Goal: Task Accomplishment & Management: Manage account settings

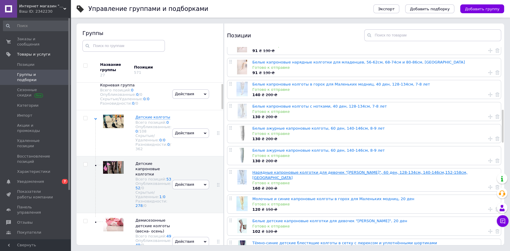
scroll to position [374, 0]
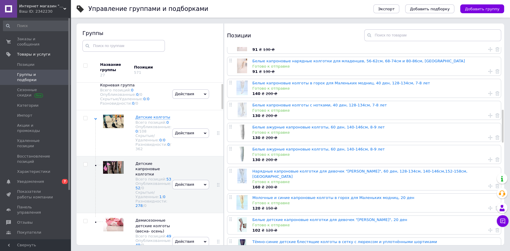
click at [38, 240] on span "Каталог ProSale" at bounding box center [33, 242] width 32 height 5
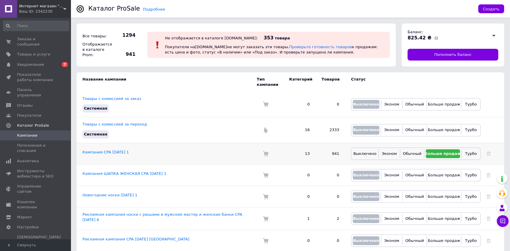
click at [134, 149] on td "Кампания CPA [DATE] 1" at bounding box center [167, 153] width 180 height 21
click at [122, 150] on link "Кампания CPA [DATE] 1" at bounding box center [105, 152] width 46 height 4
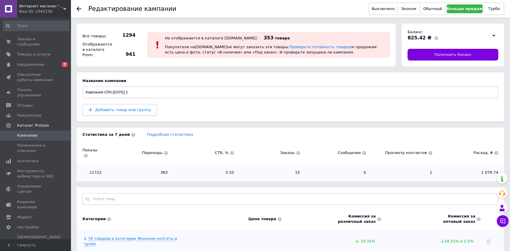
click at [142, 113] on button "Добавить товар или группу" at bounding box center [119, 110] width 75 height 12
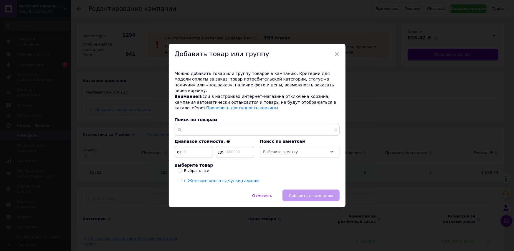
click at [188, 179] on span "Женские колготы,чулки,гамаши" at bounding box center [223, 181] width 71 height 5
click at [184, 180] on icon at bounding box center [184, 181] width 1 height 2
click at [198, 179] on span "Женские колготы,чулки,гамаши" at bounding box center [223, 181] width 71 height 5
click at [176, 166] on div "Можно добавить товар или группу товаров в кампанию. Критерии для модели оплаты …" at bounding box center [257, 127] width 177 height 125
click at [179, 169] on input "Выбрать все" at bounding box center [179, 171] width 4 height 4
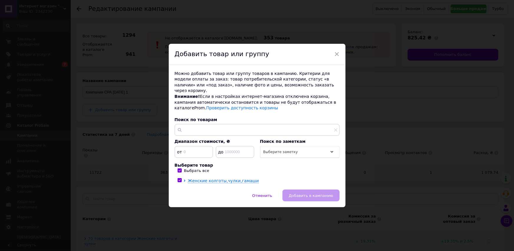
checkbox input "true"
click at [304, 195] on span "Добавить в кампанию" at bounding box center [310, 196] width 44 height 4
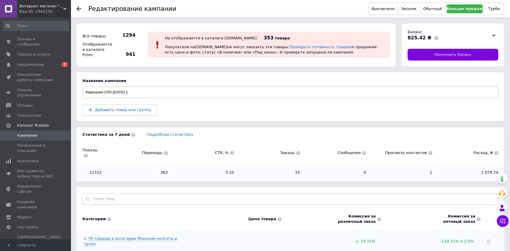
click at [111, 110] on span "Добавить товар или группу" at bounding box center [123, 110] width 56 height 4
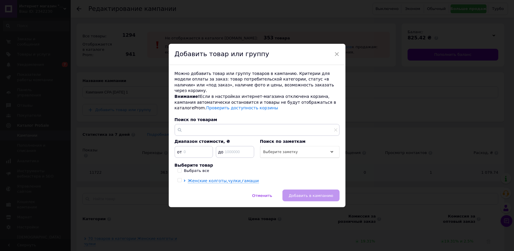
click at [334, 56] on span "×" at bounding box center [336, 54] width 5 height 10
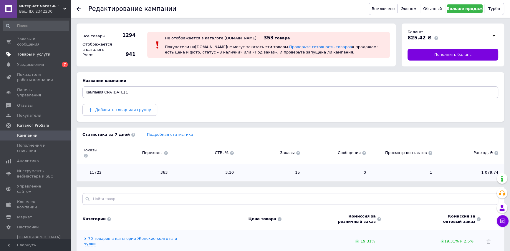
click at [36, 52] on span "Товары и услуги" at bounding box center [33, 54] width 33 height 5
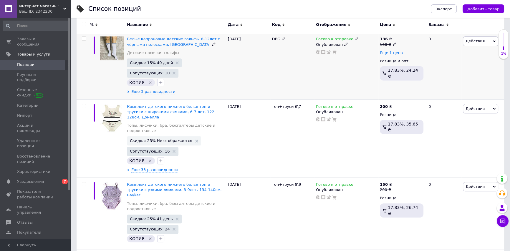
scroll to position [214, 0]
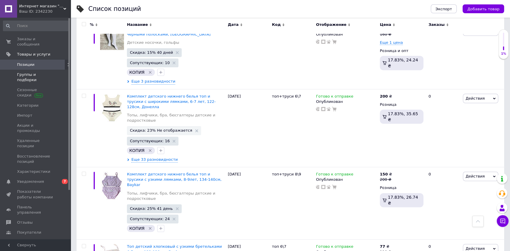
click at [40, 72] on span "Группы и подборки" at bounding box center [35, 77] width 37 height 11
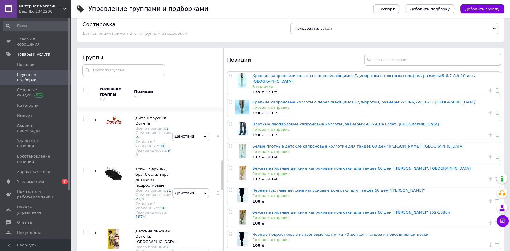
scroll to position [348, 0]
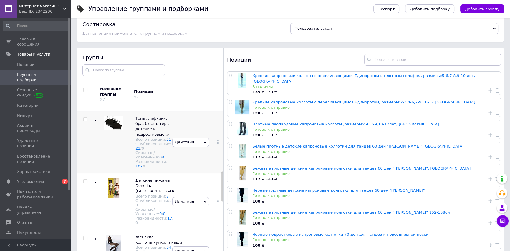
click at [150, 137] on span "Топы, лифчики, бра, бюсгалтеры детские и подростковые" at bounding box center [152, 126] width 34 height 21
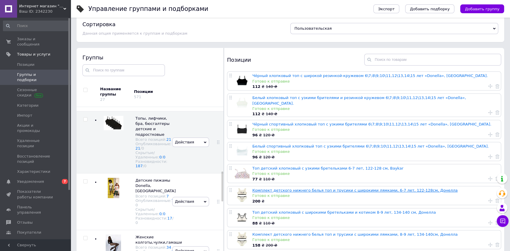
click at [285, 188] on link "Комплект детского нижнего белья топ и трусики с широкими лямками, 6-7 лет, 122-…" at bounding box center [354, 190] width 205 height 4
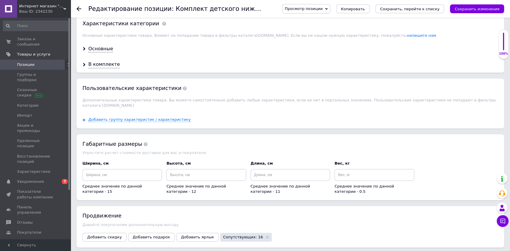
scroll to position [722, 0]
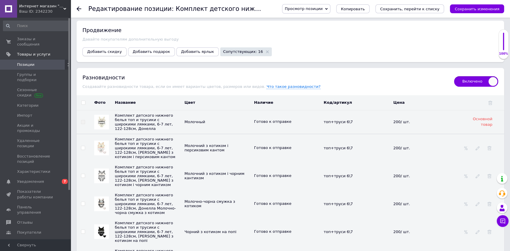
click at [105, 49] on span "Добавить скидку" at bounding box center [104, 51] width 35 height 4
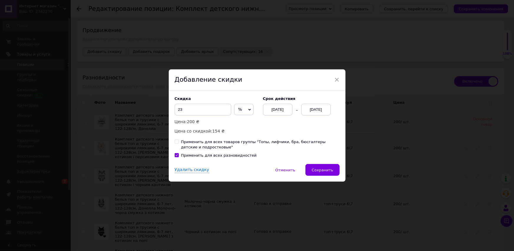
click at [313, 112] on div "[DATE]" at bounding box center [315, 110] width 29 height 12
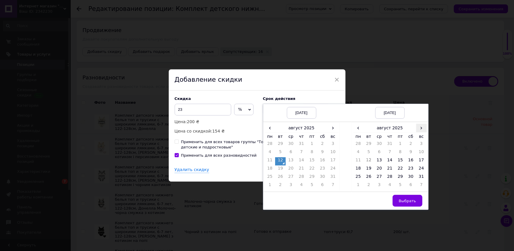
click at [419, 129] on span "›" at bounding box center [421, 128] width 11 height 9
click at [403, 178] on td "26" at bounding box center [400, 178] width 11 height 8
click at [409, 202] on span "Выбрать" at bounding box center [406, 201] width 17 height 4
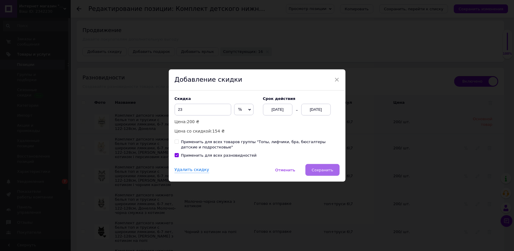
click at [323, 169] on span "Сохранить" at bounding box center [321, 170] width 21 height 4
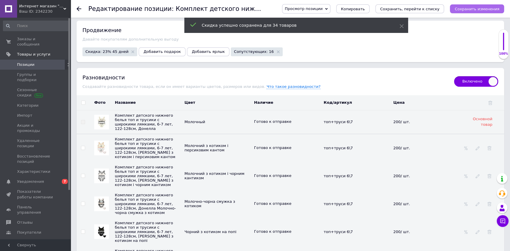
click at [473, 7] on icon "Сохранить изменения" at bounding box center [476, 9] width 45 height 4
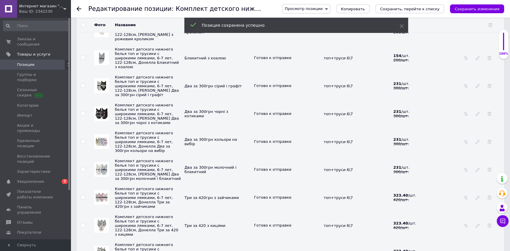
scroll to position [1471, 0]
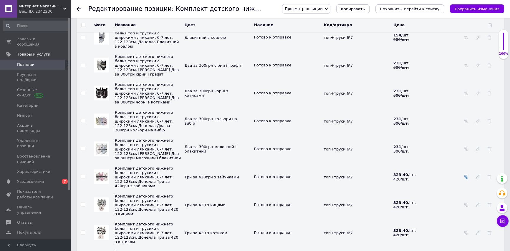
click at [463, 175] on icon at bounding box center [465, 177] width 4 height 4
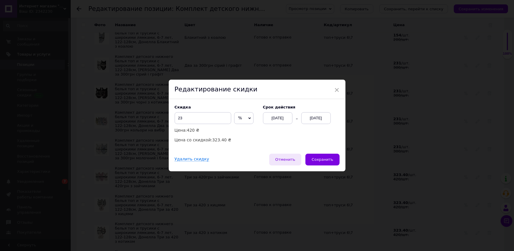
click at [288, 160] on span "Отменить" at bounding box center [285, 159] width 20 height 4
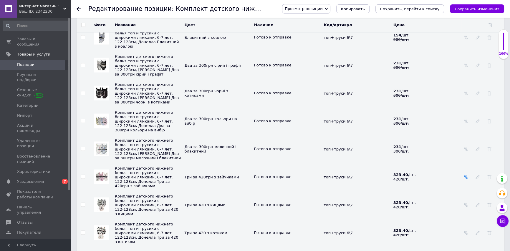
click at [463, 175] on icon at bounding box center [465, 177] width 4 height 4
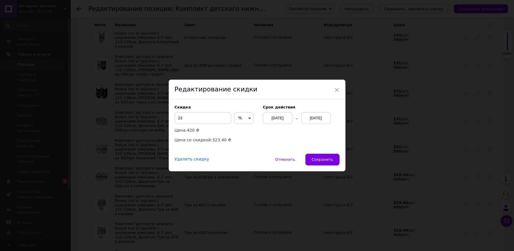
click at [187, 161] on div "Удалить скидку" at bounding box center [192, 159] width 34 height 5
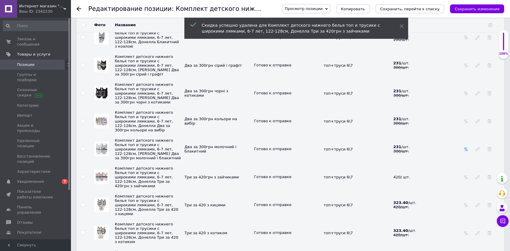
click at [467, 147] on icon at bounding box center [465, 149] width 4 height 4
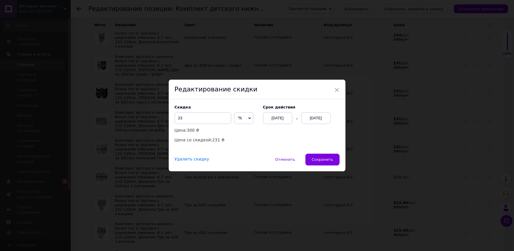
click at [189, 159] on div "Удалить скидку" at bounding box center [192, 159] width 34 height 5
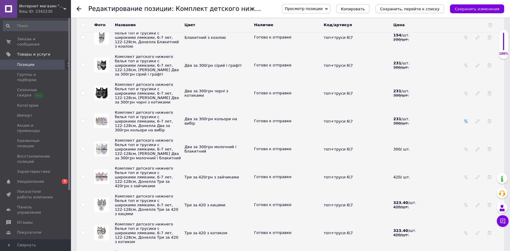
click at [465, 119] on icon at bounding box center [465, 121] width 4 height 4
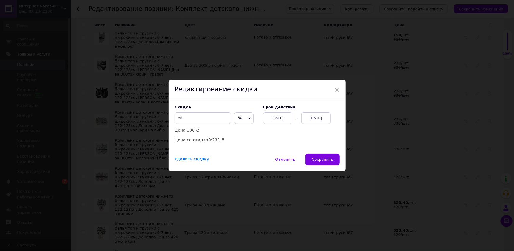
click at [193, 160] on div "Удалить скидку" at bounding box center [192, 159] width 34 height 5
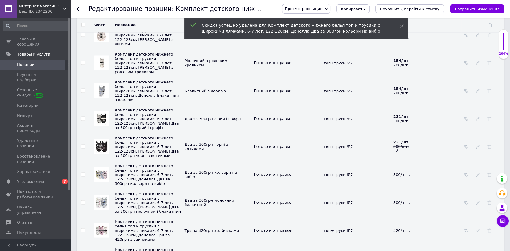
scroll to position [1364, 0]
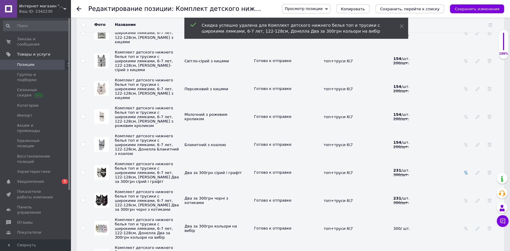
click at [466, 171] on icon at bounding box center [465, 173] width 4 height 4
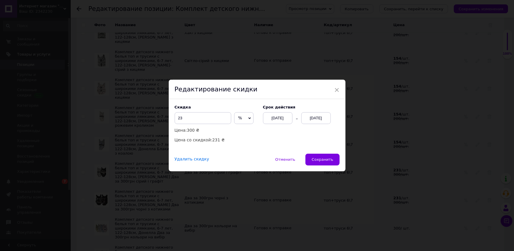
click at [188, 159] on div "Удалить скидку" at bounding box center [192, 159] width 34 height 5
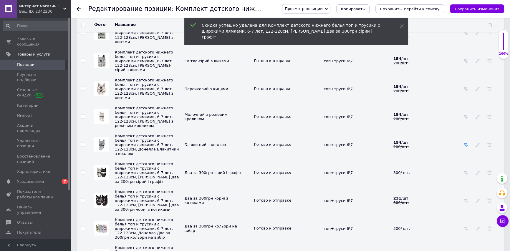
click at [465, 143] on icon at bounding box center [465, 145] width 4 height 4
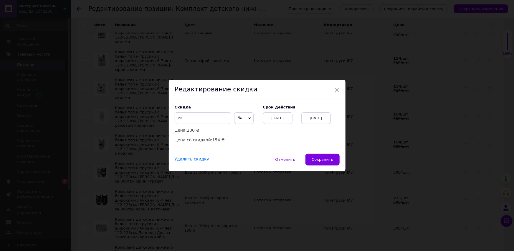
click at [192, 162] on div "Удалить скидку" at bounding box center [192, 159] width 34 height 5
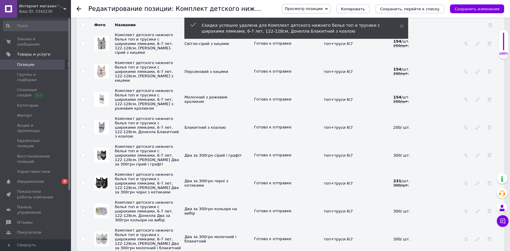
scroll to position [1391, 0]
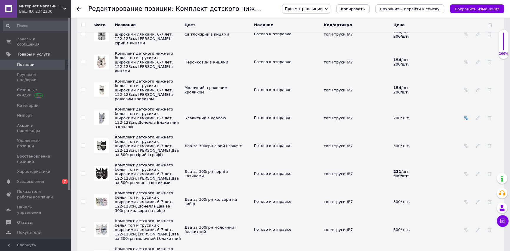
click at [465, 116] on icon at bounding box center [465, 118] width 4 height 4
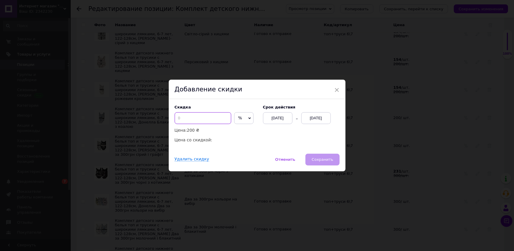
click at [205, 118] on input at bounding box center [203, 118] width 57 height 12
type input "23"
click at [317, 120] on div "[DATE]" at bounding box center [315, 118] width 29 height 12
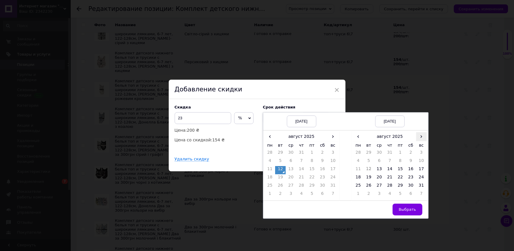
click at [416, 136] on span "›" at bounding box center [421, 136] width 11 height 9
click at [396, 187] on td "26" at bounding box center [400, 187] width 11 height 8
click at [406, 212] on span "Выбрать" at bounding box center [406, 209] width 17 height 4
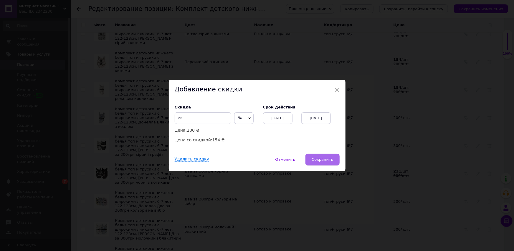
click at [326, 162] on span "Сохранить" at bounding box center [321, 159] width 21 height 4
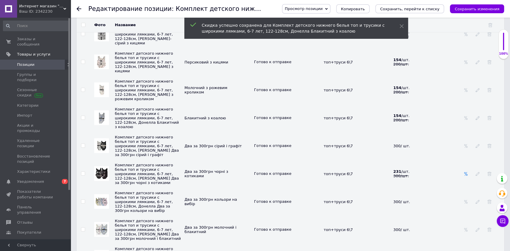
click at [466, 172] on icon at bounding box center [465, 174] width 4 height 4
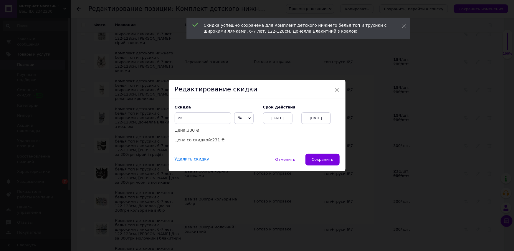
click at [185, 160] on div "Удалить скидку" at bounding box center [192, 159] width 34 height 5
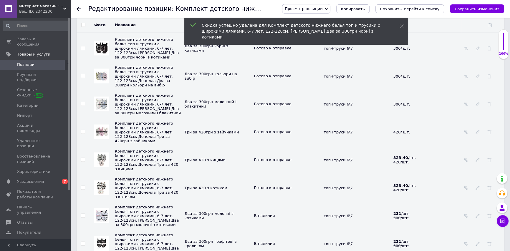
scroll to position [1525, 0]
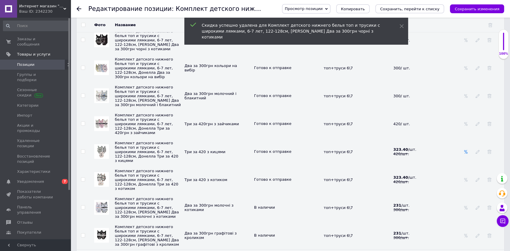
click at [465, 150] on icon at bounding box center [465, 152] width 4 height 4
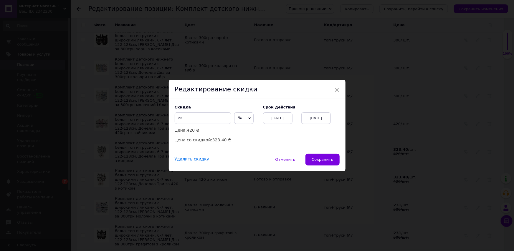
click at [182, 159] on div "Удалить скидку" at bounding box center [192, 159] width 34 height 5
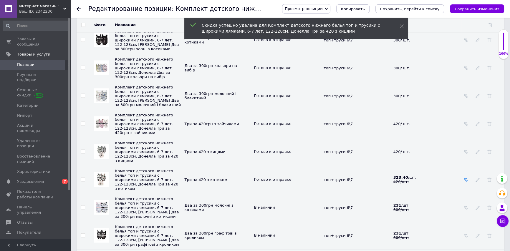
click at [463, 177] on div at bounding box center [466, 179] width 6 height 5
click at [464, 178] on icon at bounding box center [465, 180] width 4 height 4
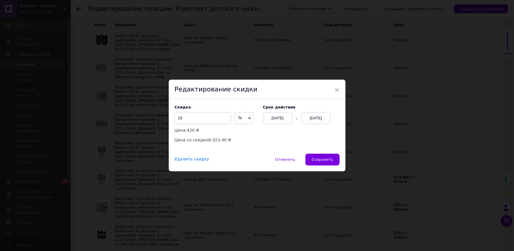
click at [190, 161] on div "Удалить скидку" at bounding box center [192, 159] width 34 height 5
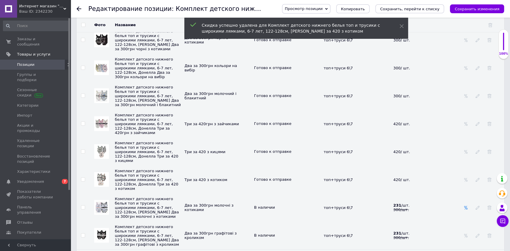
click at [466, 206] on use at bounding box center [465, 208] width 3 height 4
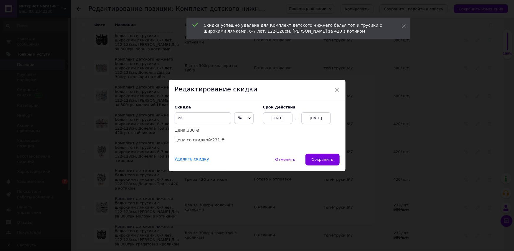
click at [186, 161] on div "Удалить скидку" at bounding box center [192, 159] width 34 height 5
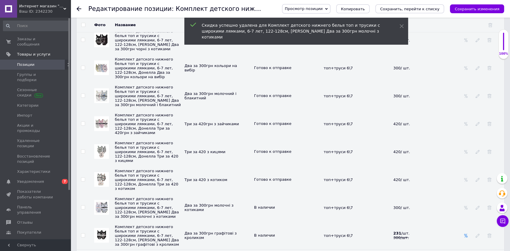
click at [467, 234] on icon at bounding box center [465, 236] width 4 height 4
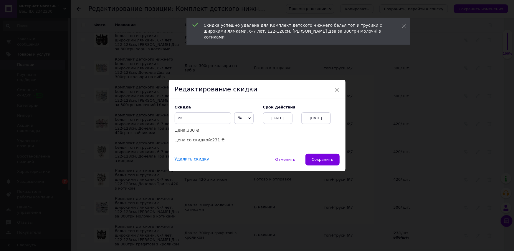
click at [184, 159] on div "Удалить скидку" at bounding box center [192, 159] width 34 height 5
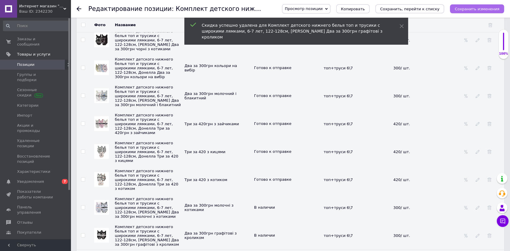
click at [465, 9] on icon "Сохранить изменения" at bounding box center [476, 9] width 45 height 4
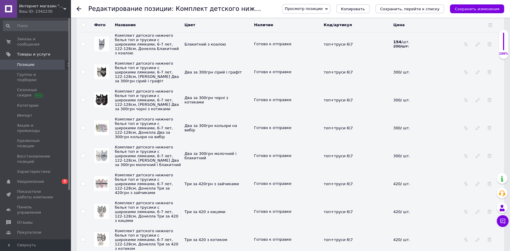
scroll to position [1311, 0]
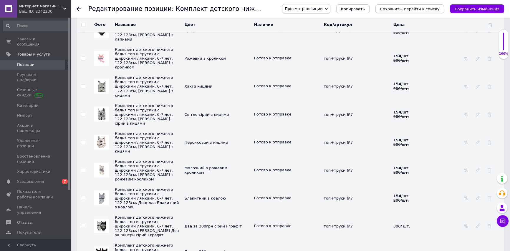
click at [426, 9] on icon "Сохранить, перейти к списку" at bounding box center [409, 9] width 59 height 4
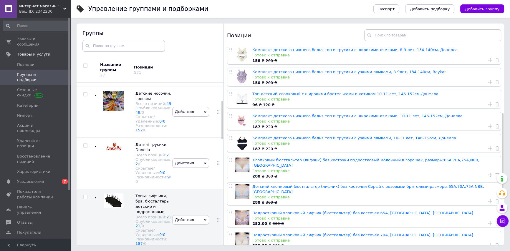
scroll to position [134, 0]
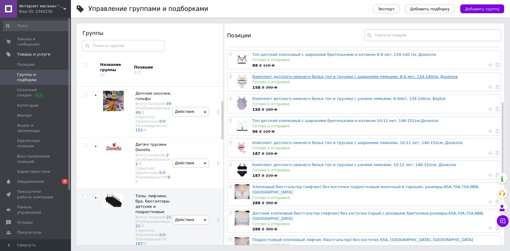
click at [328, 74] on link "Комплект детского нижнего белья топ и трусики с широкими лямками, 8-9 лет, 134-…" at bounding box center [354, 76] width 205 height 4
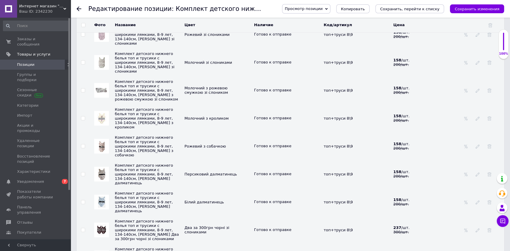
scroll to position [909, 0]
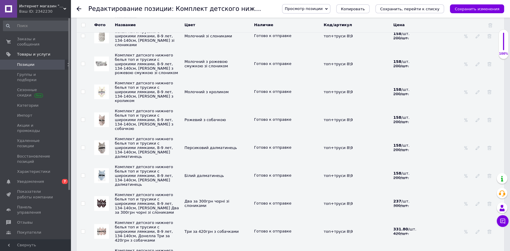
click at [82, 118] on input "checkbox" at bounding box center [83, 120] width 4 height 4
checkbox input "true"
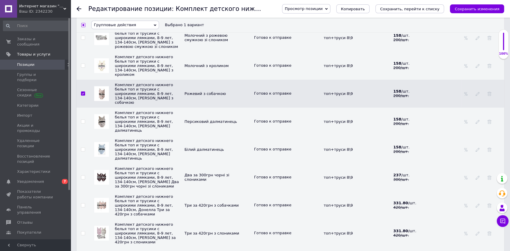
scroll to position [937, 0]
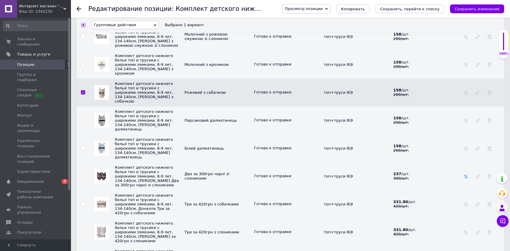
click at [466, 175] on icon at bounding box center [465, 177] width 4 height 4
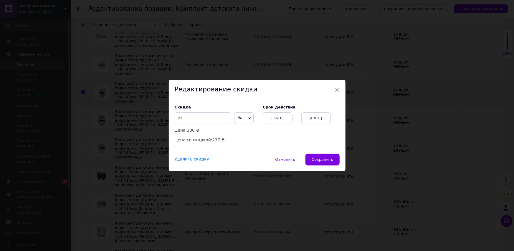
click at [195, 159] on div "Удалить скидку" at bounding box center [192, 159] width 34 height 5
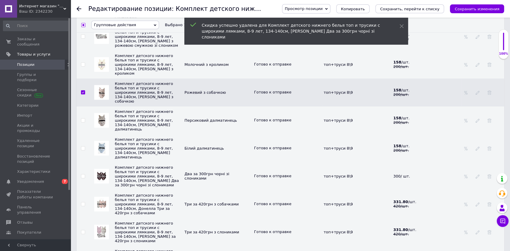
click at [195, 162] on td "Два за 300грн чорні зі слониками" at bounding box center [217, 176] width 69 height 28
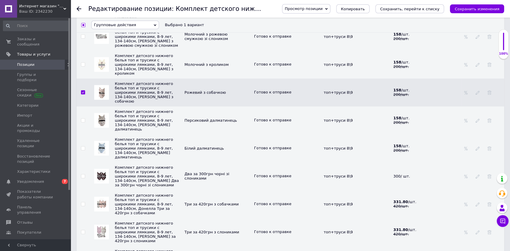
click at [83, 202] on input "checkbox" at bounding box center [83, 204] width 4 height 4
checkbox input "true"
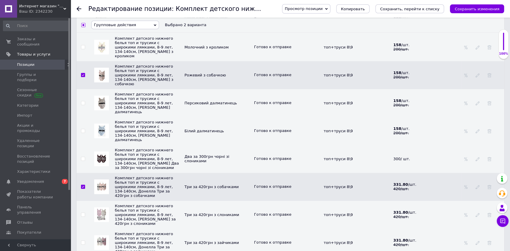
scroll to position [963, 0]
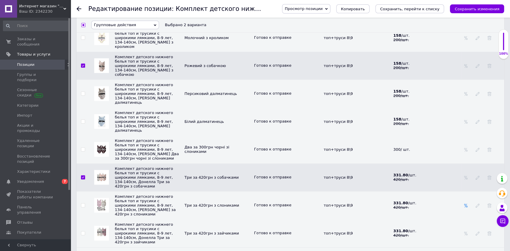
click at [464, 204] on icon at bounding box center [465, 206] width 4 height 4
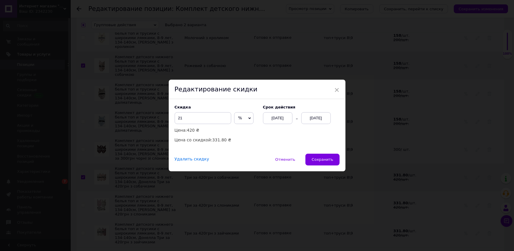
click at [191, 161] on div "Удалить скидку" at bounding box center [192, 159] width 34 height 5
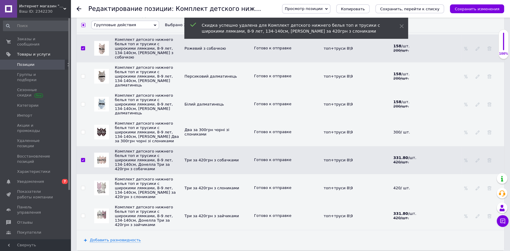
scroll to position [990, 0]
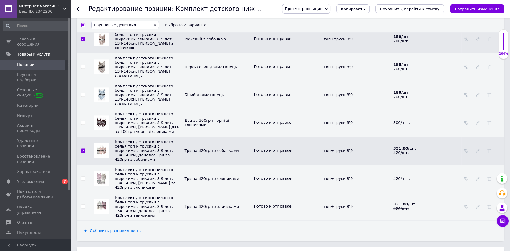
click at [82, 205] on input "checkbox" at bounding box center [83, 207] width 4 height 4
checkbox input "true"
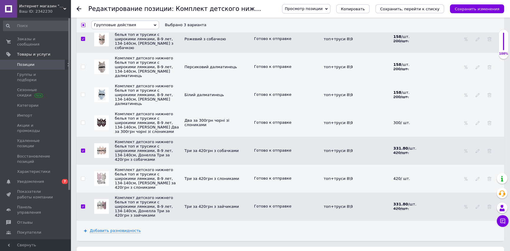
click at [138, 26] on span "Групповые действия" at bounding box center [125, 25] width 68 height 9
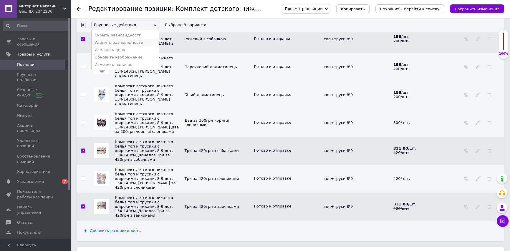
click at [129, 45] on li "Удалить разновидности" at bounding box center [125, 42] width 67 height 7
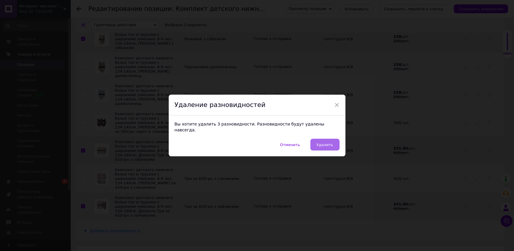
click at [327, 143] on span "Удалить" at bounding box center [324, 145] width 17 height 4
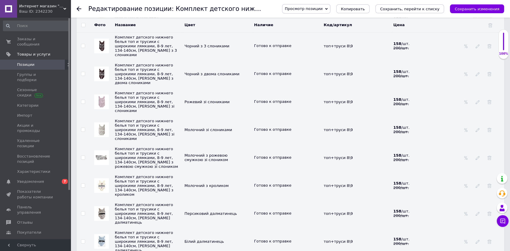
scroll to position [902, 0]
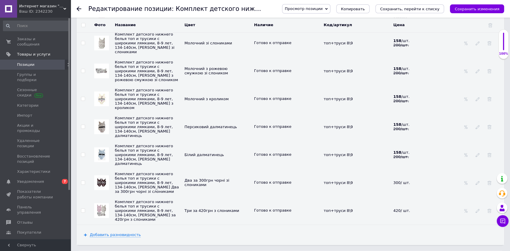
click at [79, 8] on icon at bounding box center [79, 8] width 5 height 5
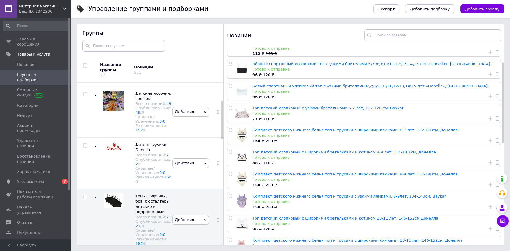
scroll to position [26, 0]
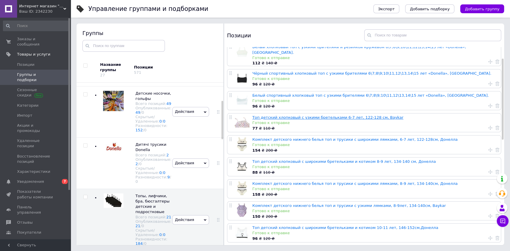
click at [268, 115] on link "Топ детский хлопковый с узкими бретельками 6-7 лет, 122-128 см, Baykar" at bounding box center [327, 117] width 151 height 4
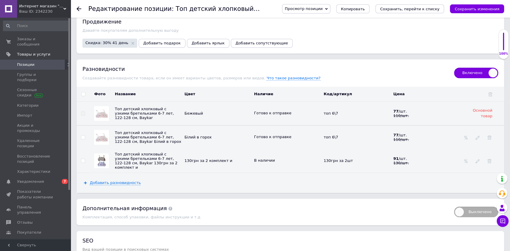
scroll to position [775, 0]
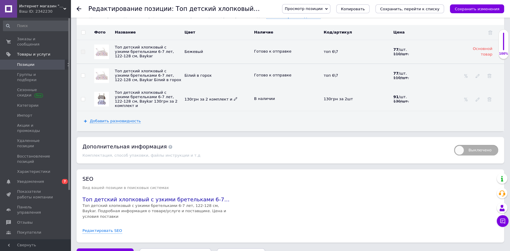
click at [234, 97] on icon at bounding box center [236, 99] width 4 height 4
drag, startPoint x: 227, startPoint y: 88, endPoint x: 223, endPoint y: 89, distance: 3.8
click at [223, 95] on input "130грн за 2 комплект и" at bounding box center [208, 99] width 53 height 9
drag, startPoint x: 225, startPoint y: 88, endPoint x: 205, endPoint y: 89, distance: 19.2
click at [205, 95] on input "130грн за 2 комплект" at bounding box center [208, 99] width 53 height 9
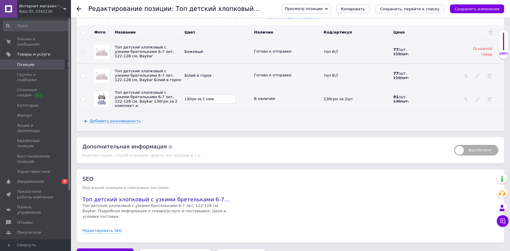
type input "130грн за 2 топи"
click at [464, 97] on icon at bounding box center [465, 99] width 4 height 4
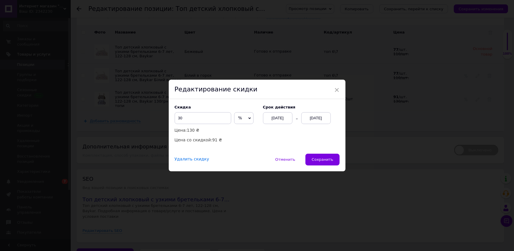
click at [184, 162] on div "Удалить скидку" at bounding box center [192, 159] width 34 height 5
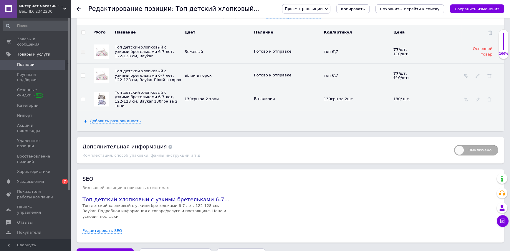
click at [111, 251] on span "Сохранить изменения" at bounding box center [105, 254] width 45 height 4
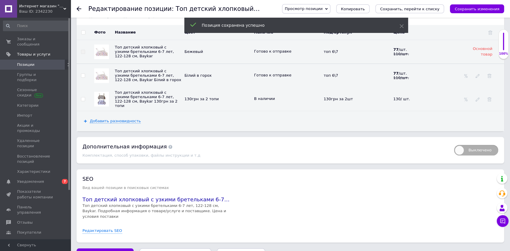
click at [79, 10] on icon at bounding box center [79, 8] width 5 height 5
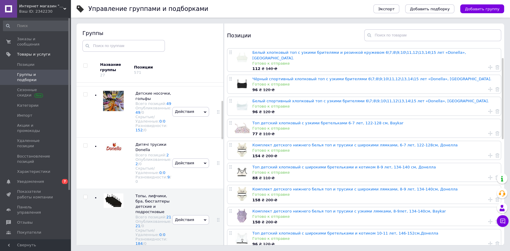
scroll to position [53, 0]
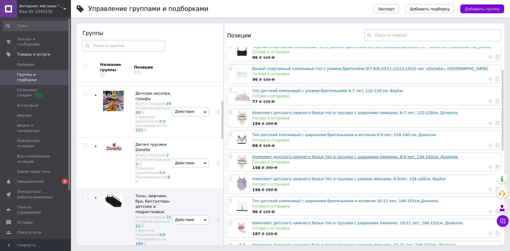
click at [310, 155] on link "Комплект детского нижнего белья топ и трусики с широкими лямками, 8-9 лет, 134-…" at bounding box center [354, 157] width 205 height 4
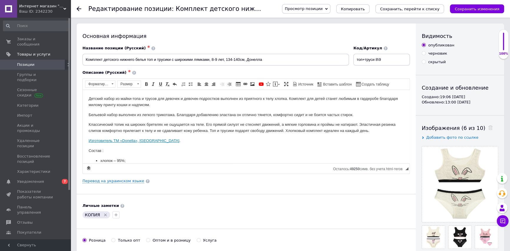
click at [80, 9] on icon at bounding box center [79, 8] width 5 height 5
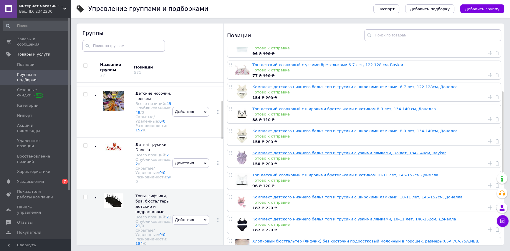
scroll to position [107, 0]
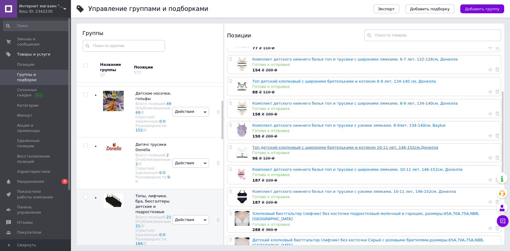
click at [315, 145] on link "Топ детский хлопковый с широкими бретельками и котиком 10-11 лет, 146-152см,Дон…" at bounding box center [345, 147] width 186 height 4
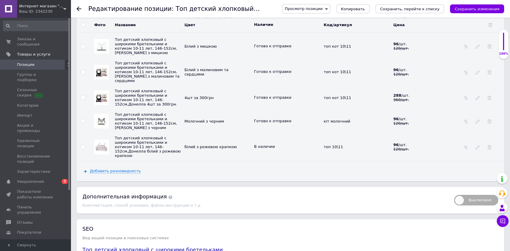
scroll to position [829, 0]
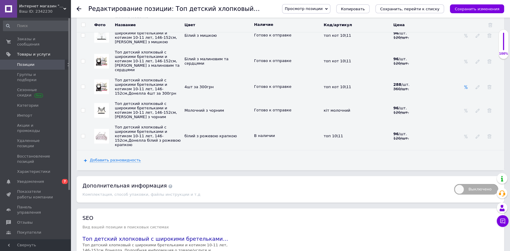
click at [465, 85] on use at bounding box center [465, 87] width 3 height 4
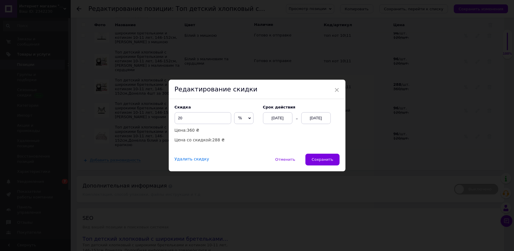
click at [180, 160] on div "Удалить скидку" at bounding box center [192, 159] width 34 height 5
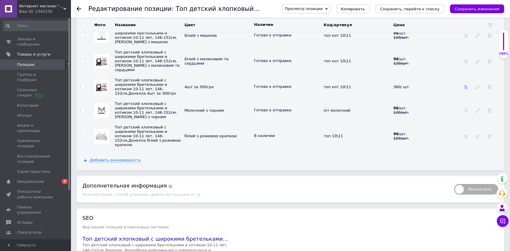
click at [466, 85] on icon at bounding box center [465, 87] width 4 height 4
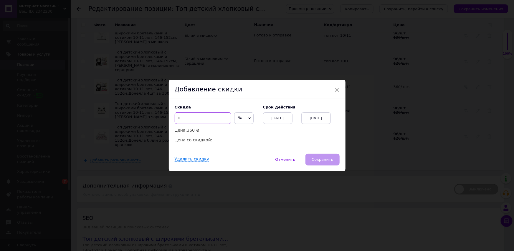
click at [205, 120] on input at bounding box center [203, 118] width 57 height 12
type input "2"
type input "15"
click at [288, 162] on span "Отменить" at bounding box center [285, 159] width 20 height 4
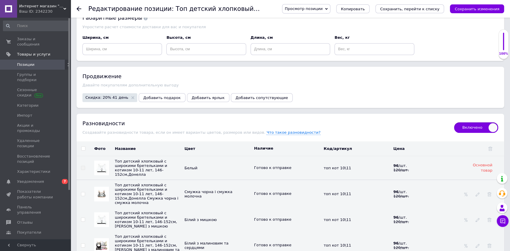
scroll to position [776, 0]
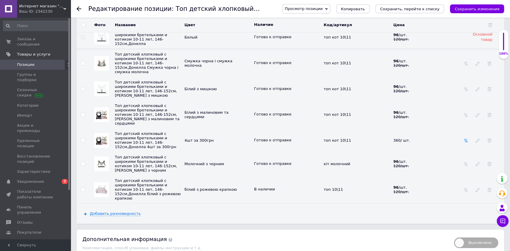
click at [466, 139] on icon at bounding box center [465, 141] width 4 height 4
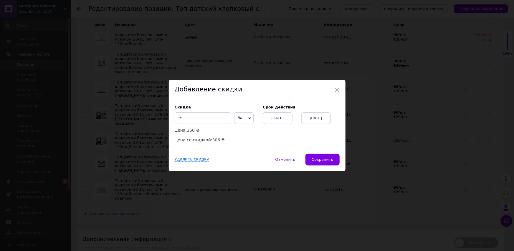
click at [322, 119] on div "[DATE]" at bounding box center [315, 118] width 29 height 12
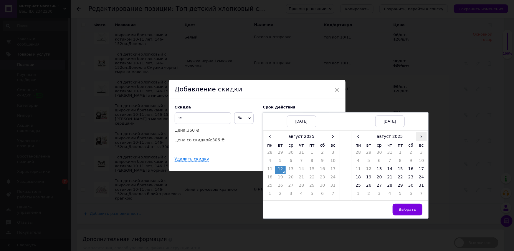
click at [420, 135] on span "›" at bounding box center [421, 136] width 11 height 9
click at [359, 138] on span "‹" at bounding box center [358, 136] width 11 height 9
click at [400, 189] on td "26" at bounding box center [400, 187] width 11 height 8
click at [411, 209] on span "Выбрать" at bounding box center [406, 209] width 17 height 4
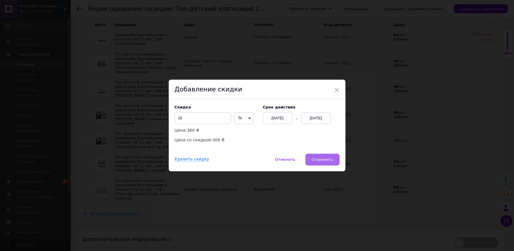
click at [320, 158] on span "Сохранить" at bounding box center [321, 159] width 21 height 4
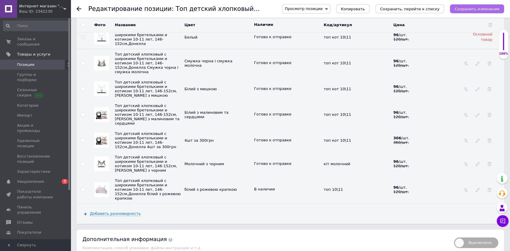
click at [476, 9] on icon "Сохранить изменения" at bounding box center [476, 9] width 45 height 4
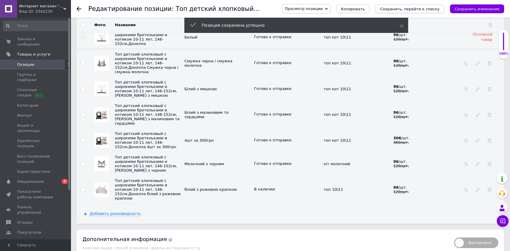
click at [406, 7] on icon "Сохранить, перейти к списку" at bounding box center [409, 9] width 59 height 4
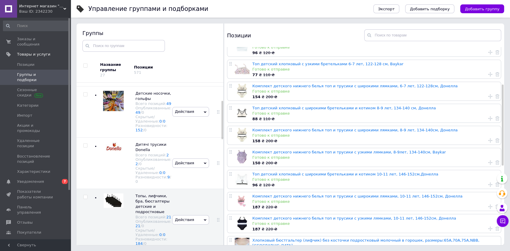
scroll to position [107, 0]
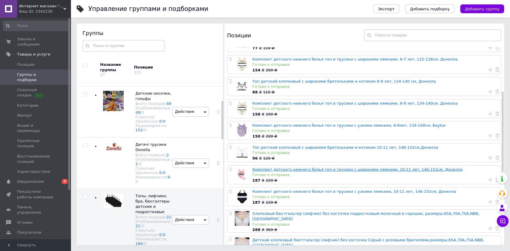
click at [328, 167] on link "Комплект детского нижнего белья топ и трусики с широкими лямками, 10-11 лет, 14…" at bounding box center [357, 169] width 210 height 4
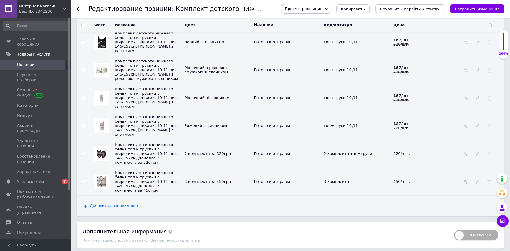
scroll to position [1016, 0]
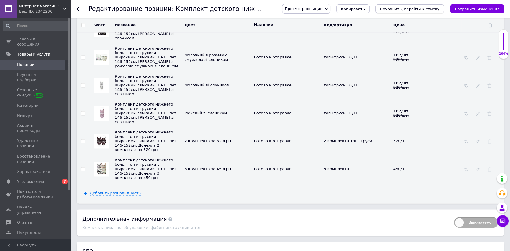
click at [415, 9] on icon "Сохранить, перейти к списку" at bounding box center [409, 9] width 59 height 4
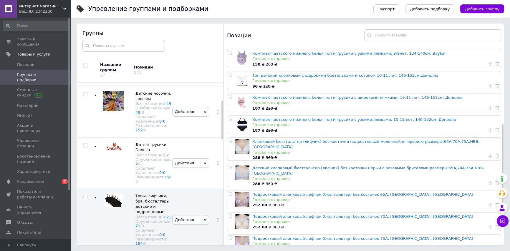
scroll to position [187, 0]
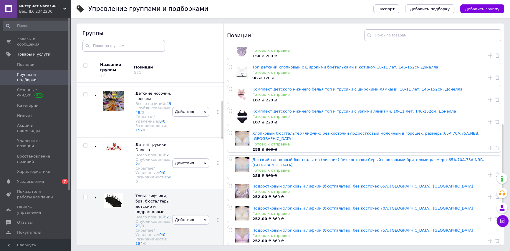
click at [305, 109] on link "Комплект детского нижнего белья топ и трусики с узкими лямками, 10-11 лет, 146-…" at bounding box center [354, 111] width 204 height 4
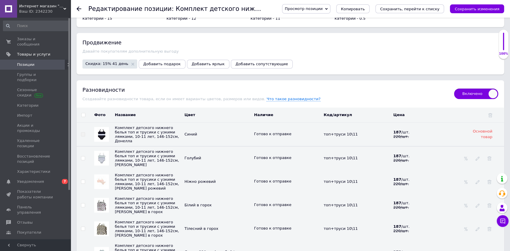
scroll to position [802, 0]
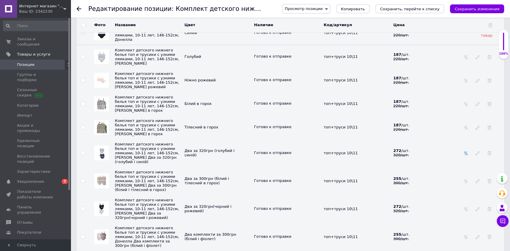
click at [464, 151] on icon at bounding box center [465, 153] width 4 height 4
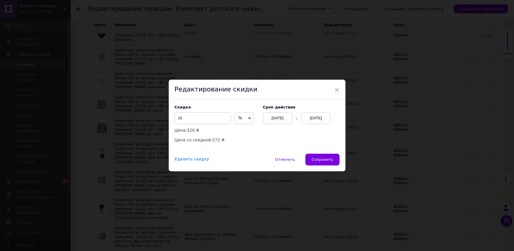
click at [190, 162] on div "Удалить скидку" at bounding box center [192, 159] width 34 height 5
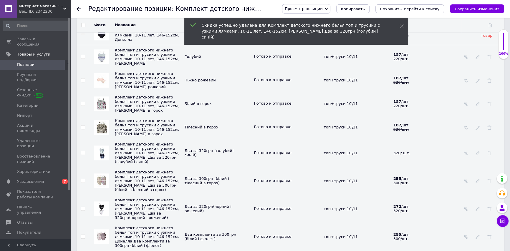
click at [195, 158] on td "Два за 320грн (голубий і синій)" at bounding box center [217, 153] width 69 height 28
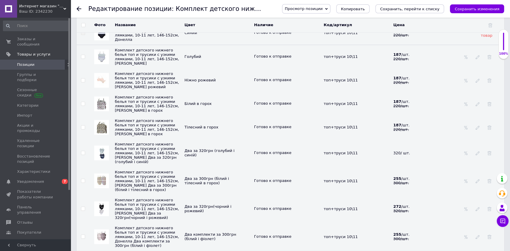
click at [468, 179] on div at bounding box center [466, 181] width 6 height 5
click at [465, 179] on icon at bounding box center [465, 181] width 4 height 4
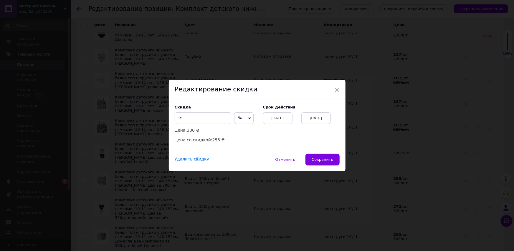
click at [192, 159] on div "Удалить скидку" at bounding box center [192, 159] width 34 height 5
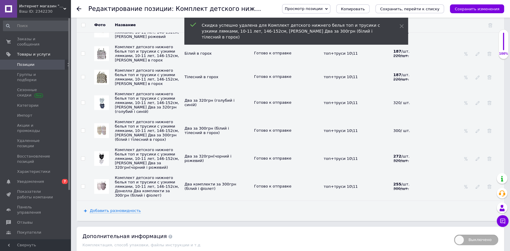
scroll to position [856, 0]
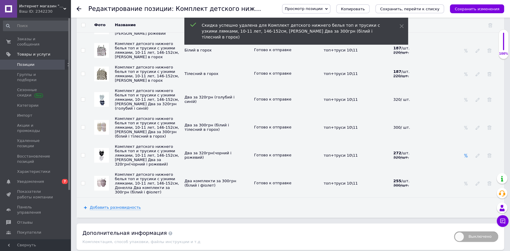
click at [467, 154] on icon at bounding box center [465, 156] width 4 height 4
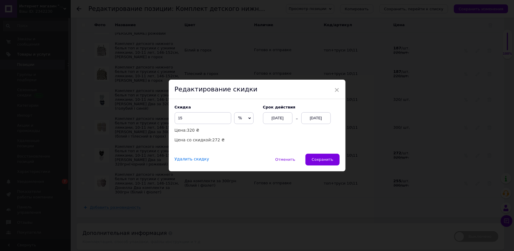
click at [191, 160] on div "Удалить скидку" at bounding box center [192, 159] width 34 height 5
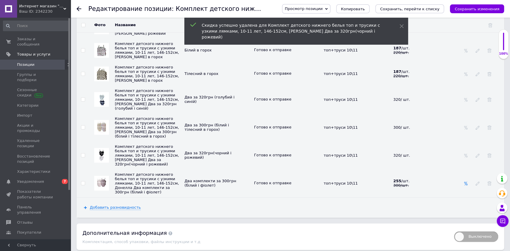
click at [466, 182] on icon at bounding box center [465, 184] width 4 height 4
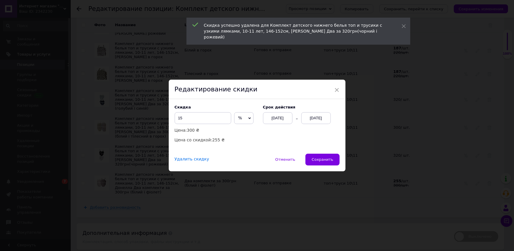
click at [190, 160] on div "Удалить скидку" at bounding box center [192, 159] width 34 height 5
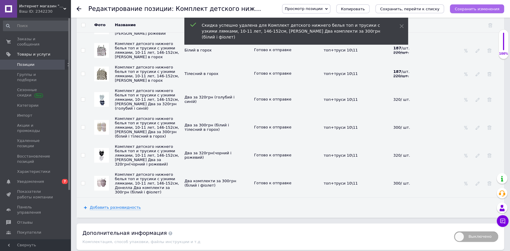
click at [476, 7] on icon "Сохранить изменения" at bounding box center [476, 9] width 45 height 4
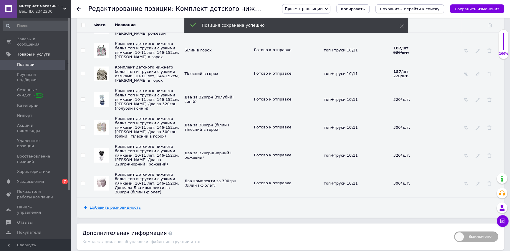
click at [418, 8] on icon "Сохранить, перейти к списку" at bounding box center [409, 9] width 59 height 4
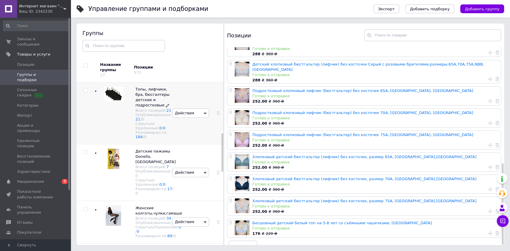
scroll to position [235, 0]
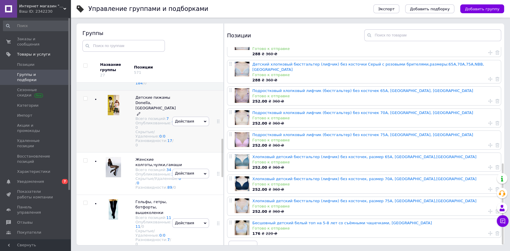
click at [150, 110] on span "Детские пижамы Donella, [GEOGRAPHIC_DATA]" at bounding box center [155, 102] width 40 height 15
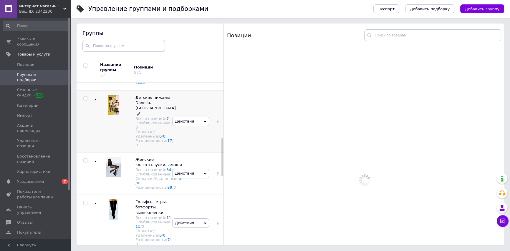
scroll to position [0, 0]
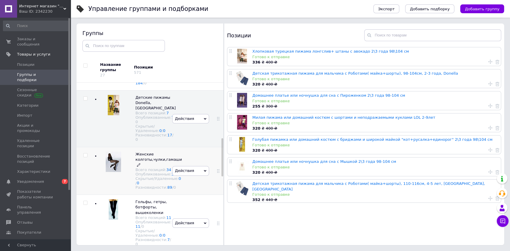
click at [151, 162] on span "Женские колготы,чулки,гамаши" at bounding box center [158, 157] width 46 height 10
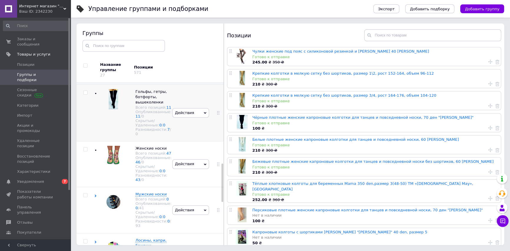
scroll to position [342, 0]
click at [143, 103] on span "Гольфы, гетры, ботфорты, вышеколенки" at bounding box center [150, 95] width 31 height 15
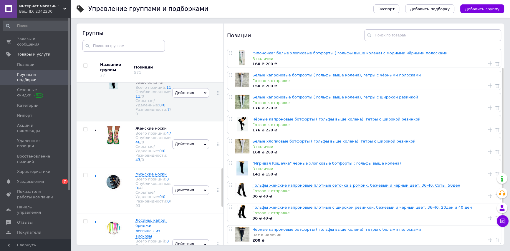
scroll to position [50, 0]
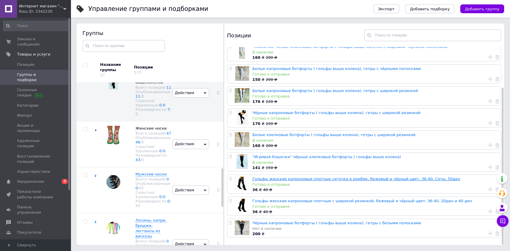
click at [282, 177] on link "Гольфы женские капроновые плотные сеточка в ромбик, бежевый и чёрный цвет, 36-4…" at bounding box center [356, 179] width 208 height 4
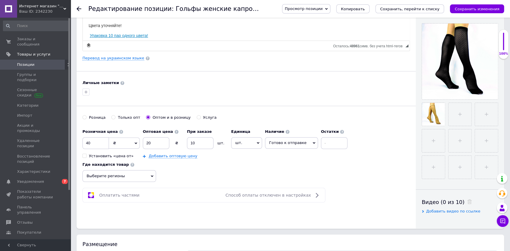
scroll to position [160, 0]
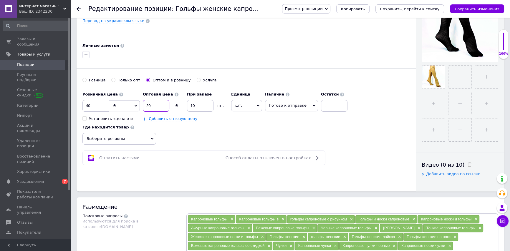
drag, startPoint x: 148, startPoint y: 106, endPoint x: 155, endPoint y: 107, distance: 6.9
click at [155, 107] on input "20" at bounding box center [156, 106] width 26 height 12
type input "25"
drag, startPoint x: 92, startPoint y: 106, endPoint x: 84, endPoint y: 105, distance: 8.3
click at [82, 106] on input "40" at bounding box center [95, 106] width 26 height 12
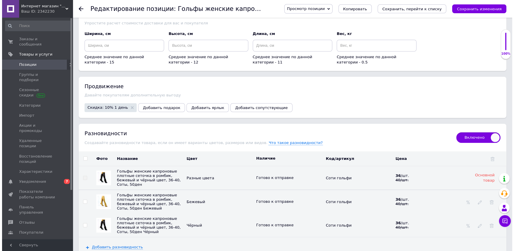
scroll to position [669, 0]
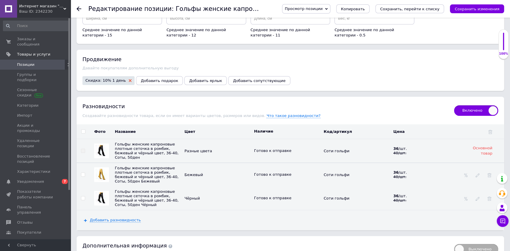
type input "50"
click at [129, 79] on use at bounding box center [130, 80] width 3 height 3
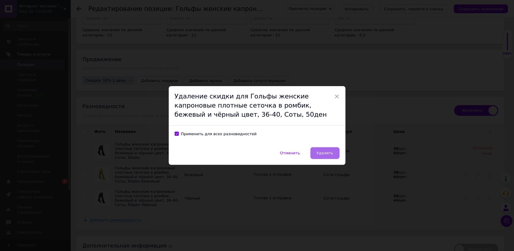
click at [321, 151] on span "Удалить" at bounding box center [324, 153] width 17 height 4
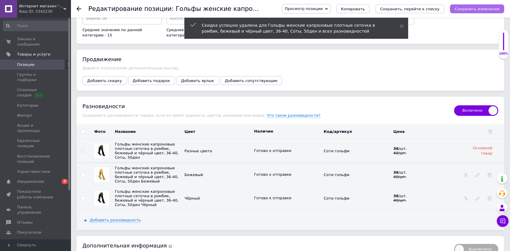
click at [470, 10] on icon "Сохранить изменения" at bounding box center [476, 9] width 45 height 4
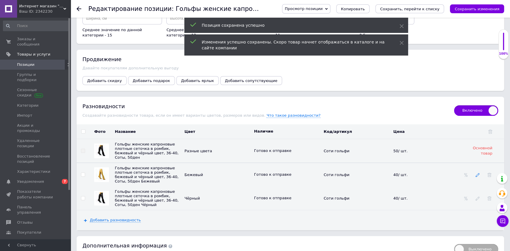
click at [476, 173] on icon at bounding box center [477, 175] width 4 height 4
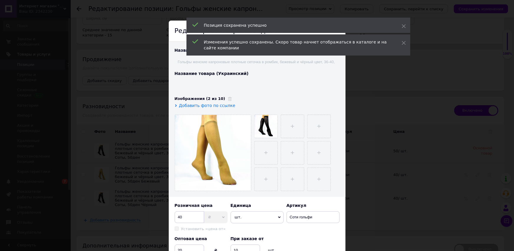
type input "Гольфи жіночі капронові щільні сіточка в ромб, бежевий і чорний колір, 36-40, С…"
click at [177, 217] on input "40" at bounding box center [189, 218] width 29 height 12
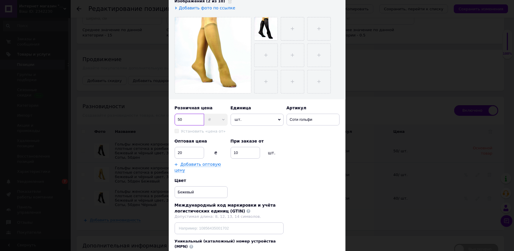
scroll to position [107, 0]
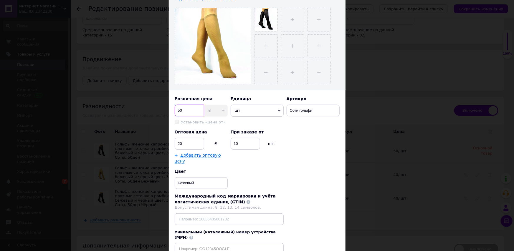
type input "50"
click at [181, 144] on input "20" at bounding box center [189, 144] width 29 height 12
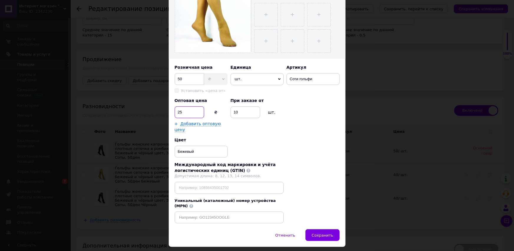
scroll to position [143, 0]
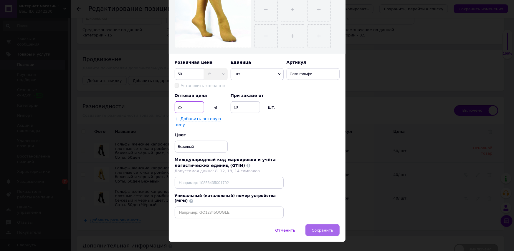
type input "25"
click at [320, 228] on span "Сохранить" at bounding box center [321, 230] width 21 height 4
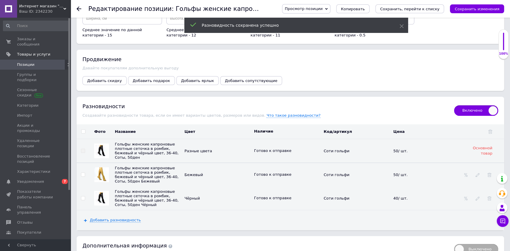
click at [480, 196] on div at bounding box center [477, 198] width 6 height 5
click at [477, 197] on icon at bounding box center [477, 199] width 4 height 4
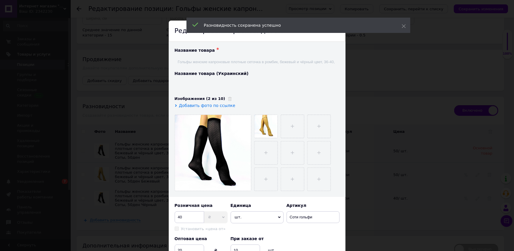
type input "Гольфи жіночі капронові щільні сіточка в ромб, бежевий і чорний колір, 36-40, С…"
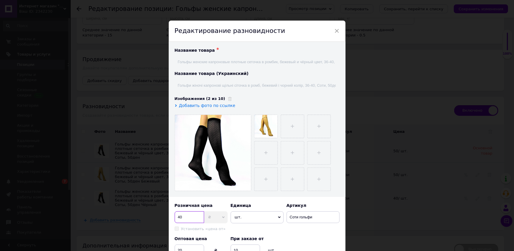
click at [177, 215] on input "40" at bounding box center [189, 218] width 29 height 12
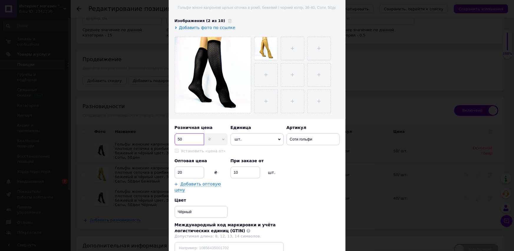
scroll to position [80, 0]
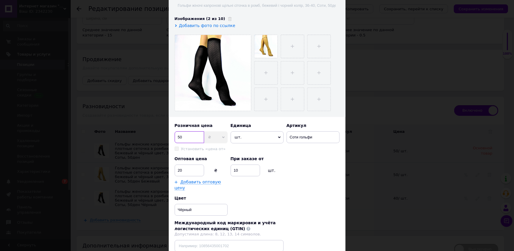
type input "50"
drag, startPoint x: 179, startPoint y: 171, endPoint x: 184, endPoint y: 170, distance: 4.7
click at [184, 170] on input "20" at bounding box center [189, 171] width 29 height 12
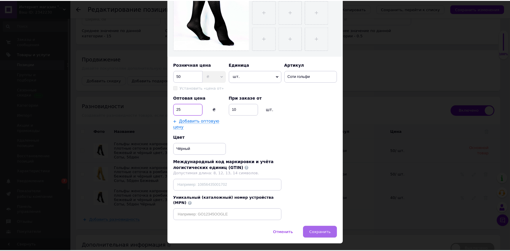
scroll to position [143, 0]
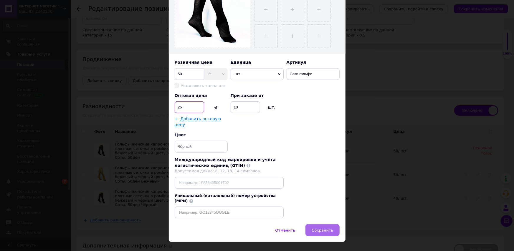
type input "25"
click at [326, 228] on span "Сохранить" at bounding box center [321, 230] width 21 height 4
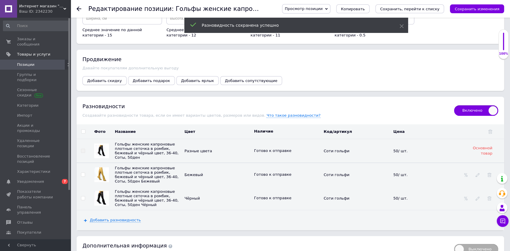
click at [106, 79] on span "Добавить скидку" at bounding box center [104, 81] width 35 height 4
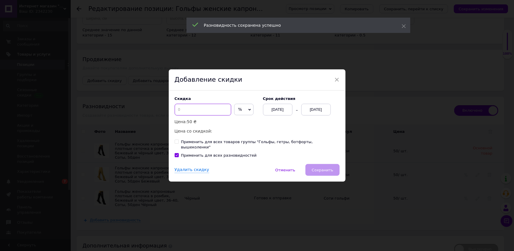
click at [200, 108] on input at bounding box center [203, 110] width 57 height 12
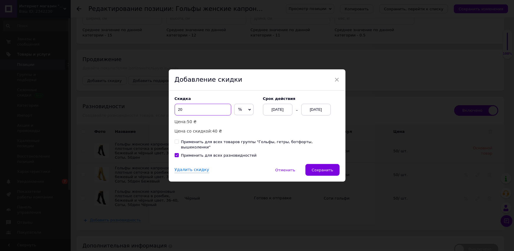
type input "2"
type input "10"
click at [317, 112] on div "[DATE]" at bounding box center [315, 110] width 29 height 12
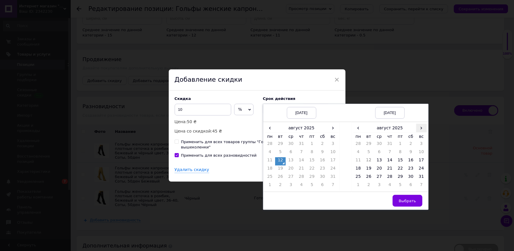
click at [421, 132] on span "›" at bounding box center [421, 128] width 11 height 9
click at [400, 180] on td "26" at bounding box center [400, 178] width 11 height 8
click at [408, 202] on span "Выбрать" at bounding box center [406, 201] width 17 height 4
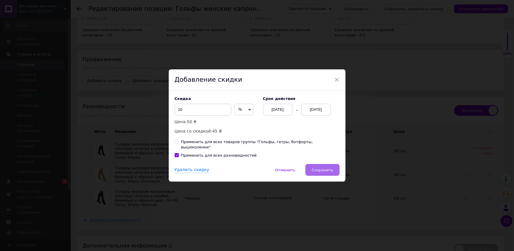
click at [324, 168] on span "Сохранить" at bounding box center [321, 170] width 21 height 4
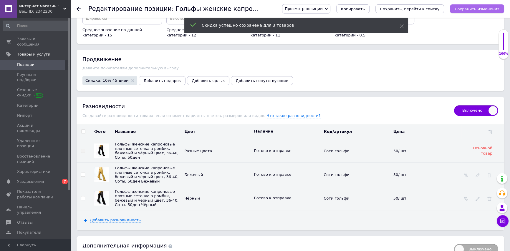
click at [472, 7] on icon "Сохранить изменения" at bounding box center [476, 9] width 45 height 4
click at [415, 10] on icon "Сохранить, перейти к списку" at bounding box center [409, 9] width 59 height 4
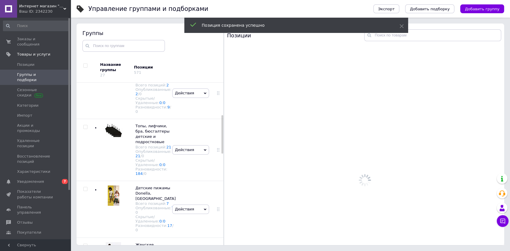
scroll to position [180, 0]
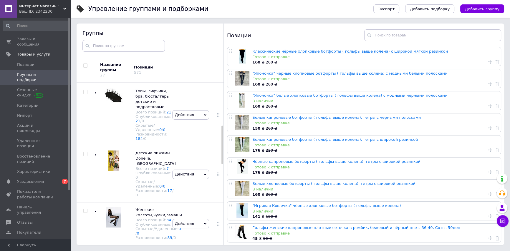
click at [308, 51] on link "Классические чёрные хлопковые ботфорты ( гольфы выше колена) с широкой мягкой р…" at bounding box center [349, 51] width 195 height 4
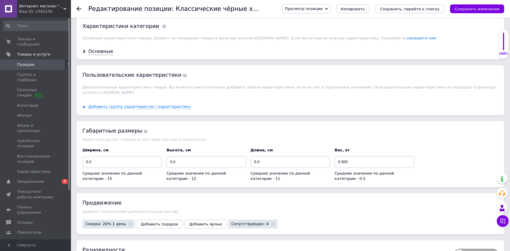
scroll to position [589, 0]
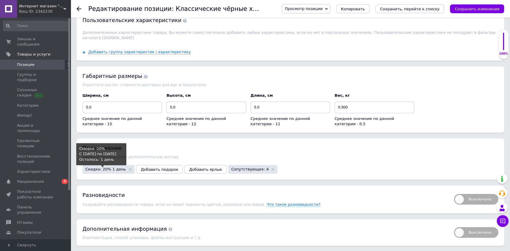
click at [112, 167] on span "Скидка: 20% 1 день" at bounding box center [105, 169] width 40 height 4
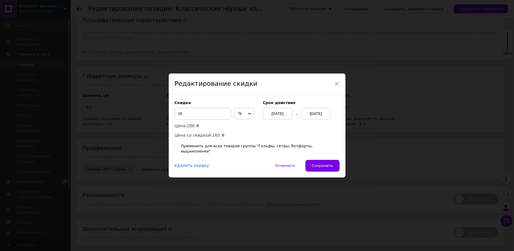
click at [185, 163] on div "Удалить скидку" at bounding box center [192, 166] width 34 height 6
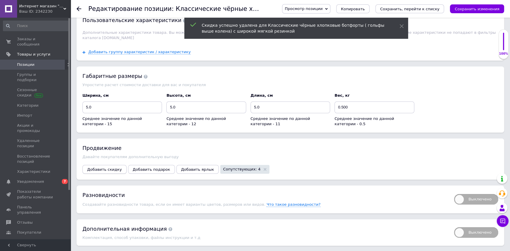
click at [108, 167] on span "Добавить скидку" at bounding box center [104, 169] width 35 height 4
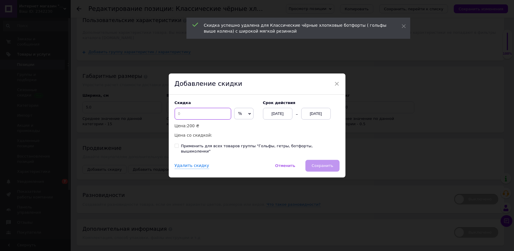
click at [207, 116] on input at bounding box center [203, 114] width 57 height 12
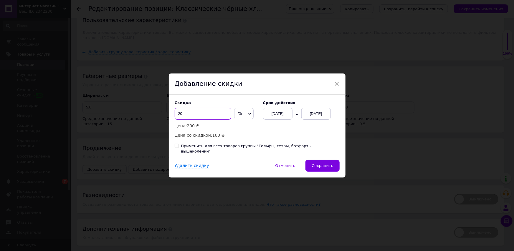
type input "20"
click at [316, 113] on div "[DATE]" at bounding box center [315, 114] width 29 height 12
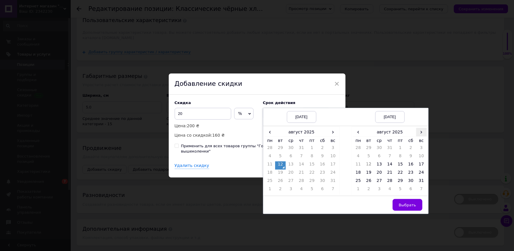
click at [417, 135] on span "›" at bounding box center [421, 132] width 11 height 9
click at [400, 182] on td "26" at bounding box center [400, 182] width 11 height 8
click at [401, 211] on button "Выбрать" at bounding box center [407, 205] width 30 height 12
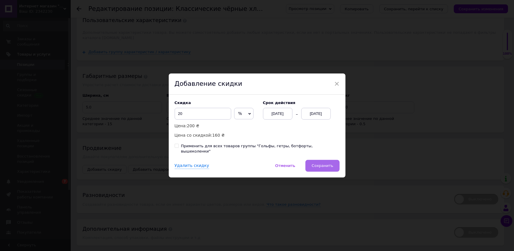
click at [318, 165] on span "Сохранить" at bounding box center [321, 166] width 21 height 4
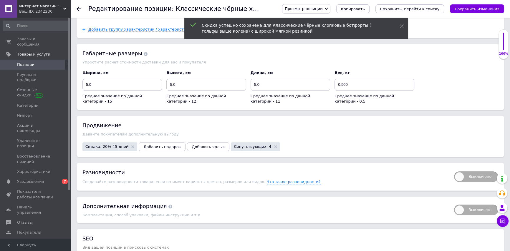
scroll to position [671, 0]
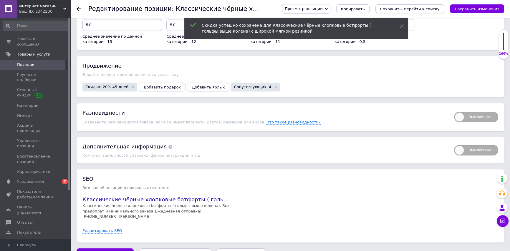
click at [427, 9] on icon "Сохранить, перейти к списку" at bounding box center [409, 9] width 59 height 4
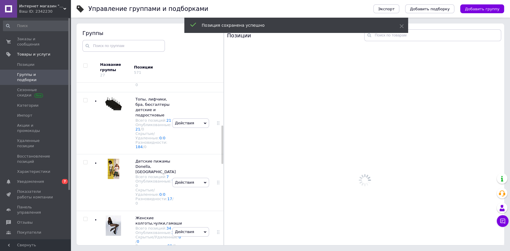
scroll to position [180, 0]
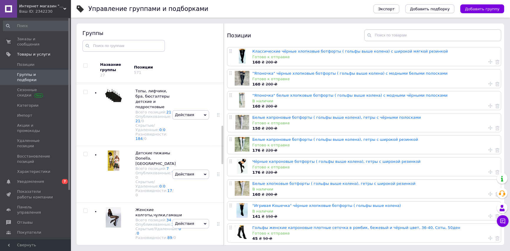
click at [286, 73] on link ""Японочка" чёрные хлопковые ботфорты ( гольфы выше колена) с модными белыми пол…" at bounding box center [349, 73] width 195 height 4
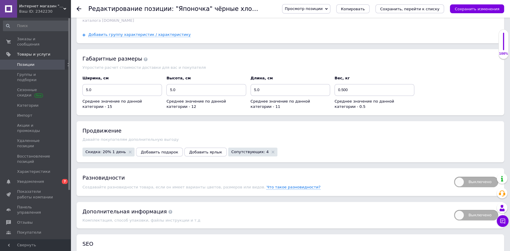
scroll to position [615, 0]
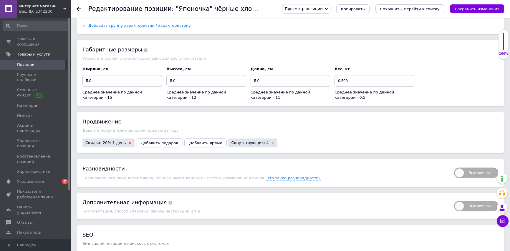
click at [129, 142] on use at bounding box center [130, 143] width 3 height 3
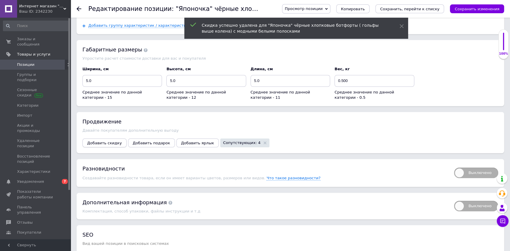
click at [110, 141] on span "Добавить скидку" at bounding box center [104, 143] width 35 height 4
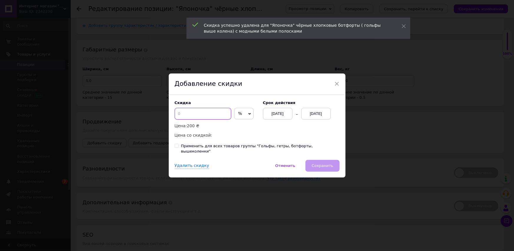
click at [190, 119] on input at bounding box center [203, 114] width 57 height 12
type input "20"
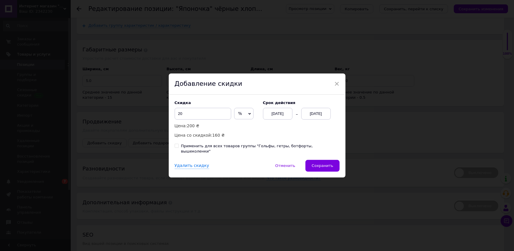
click at [307, 116] on div "[DATE]" at bounding box center [315, 114] width 29 height 12
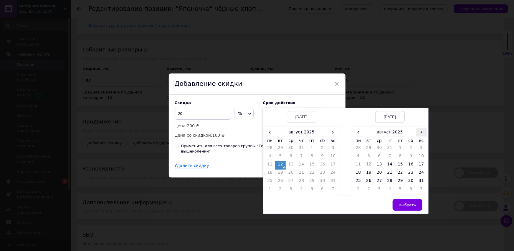
click at [418, 135] on span "›" at bounding box center [421, 132] width 11 height 9
click at [395, 184] on td "26" at bounding box center [400, 182] width 11 height 8
click at [409, 207] on span "Выбрать" at bounding box center [406, 205] width 17 height 4
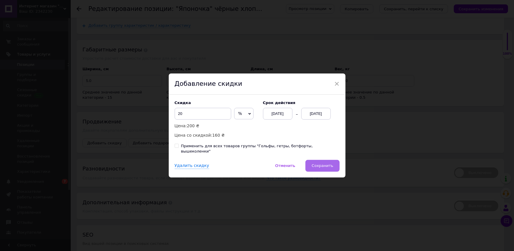
click at [322, 164] on span "Сохранить" at bounding box center [321, 166] width 21 height 4
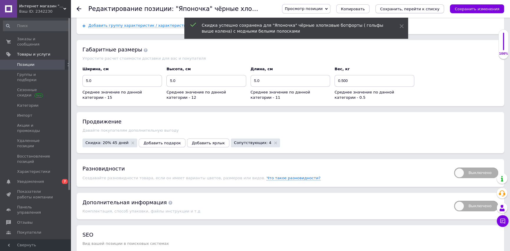
click at [427, 7] on icon "Сохранить, перейти к списку" at bounding box center [409, 9] width 59 height 4
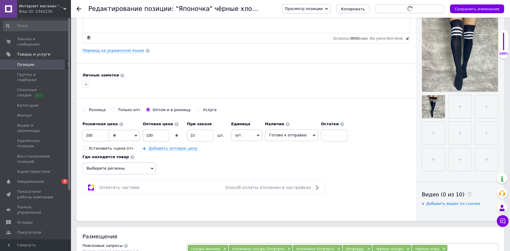
scroll to position [88, 0]
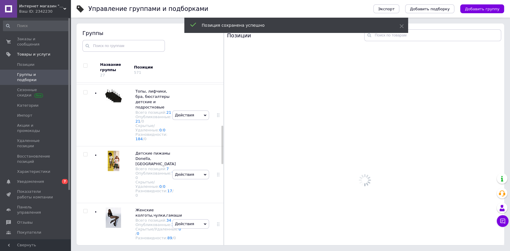
scroll to position [180, 0]
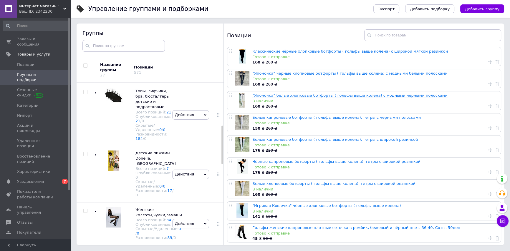
click at [347, 94] on link ""Японочка" белые хлопковые ботфорты ( гольфы выше колена) с модными чёрными пол…" at bounding box center [349, 95] width 195 height 4
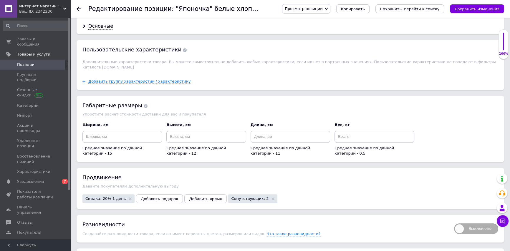
scroll to position [562, 0]
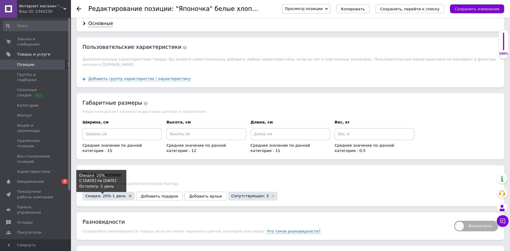
click at [129, 195] on icon at bounding box center [130, 196] width 3 height 3
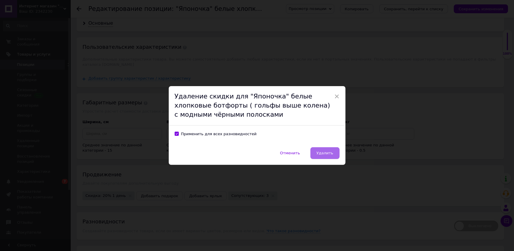
click at [332, 152] on button "Удалить" at bounding box center [324, 153] width 29 height 12
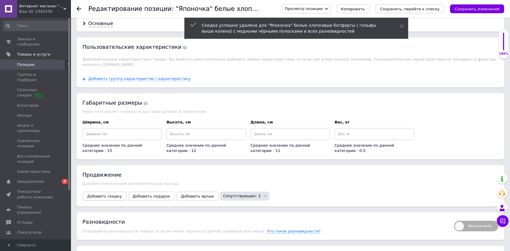
click at [110, 194] on span "Добавить скидку" at bounding box center [104, 196] width 35 height 4
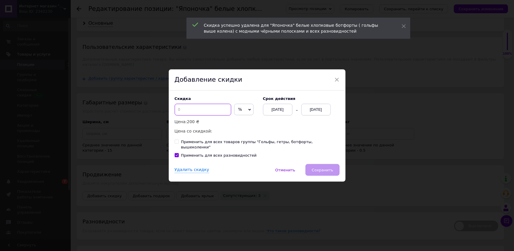
click at [203, 110] on input at bounding box center [203, 110] width 57 height 12
type input "20"
click at [312, 111] on div "[DATE]" at bounding box center [315, 110] width 29 height 12
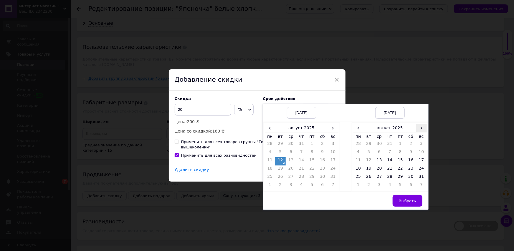
click at [421, 132] on span "›" at bounding box center [421, 128] width 11 height 9
click at [400, 182] on td "26" at bounding box center [400, 178] width 11 height 8
click at [407, 203] on span "Выбрать" at bounding box center [406, 201] width 17 height 4
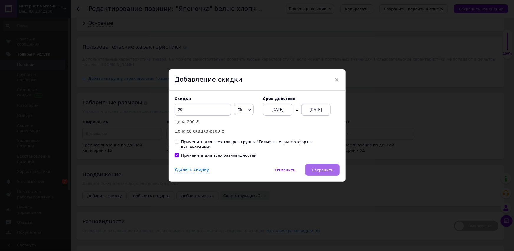
click at [321, 168] on span "Сохранить" at bounding box center [321, 170] width 21 height 4
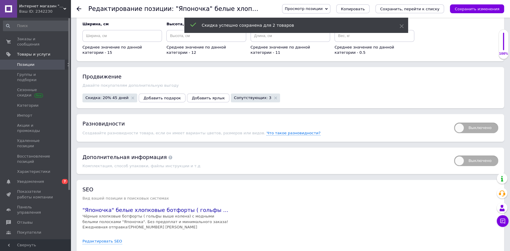
scroll to position [676, 0]
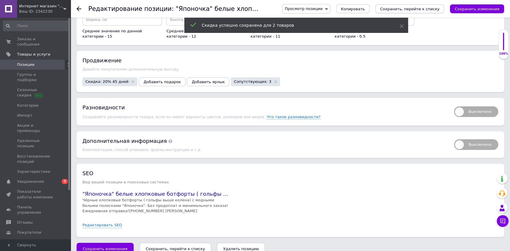
click at [423, 11] on icon "Сохранить, перейти к списку" at bounding box center [409, 9] width 59 height 4
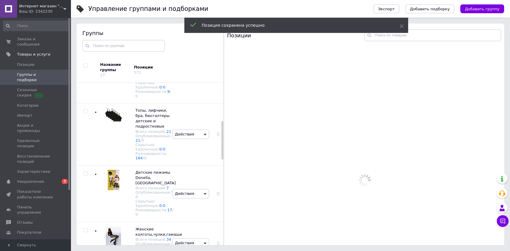
scroll to position [180, 0]
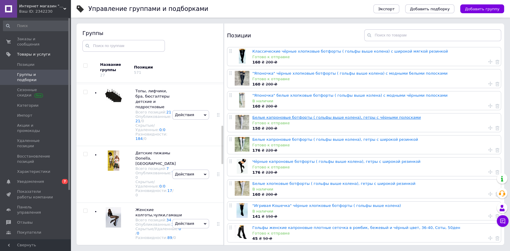
click at [309, 118] on link "Белые капроновые ботфорты ( гольфы выше колена), гетры с чёрными полосками" at bounding box center [336, 117] width 168 height 4
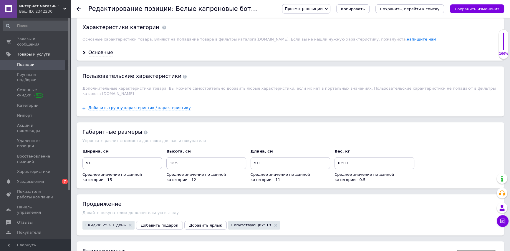
scroll to position [642, 0]
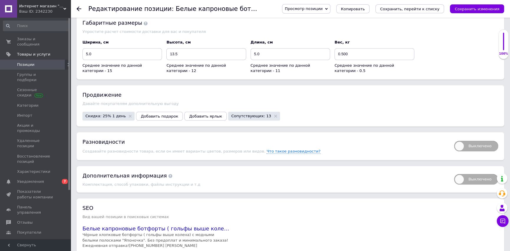
click at [465, 141] on span "Выключено" at bounding box center [476, 146] width 44 height 11
click at [454, 137] on input "Выключено" at bounding box center [452, 139] width 4 height 4
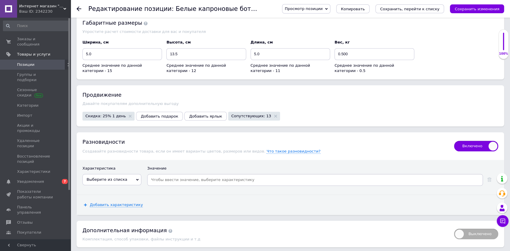
click at [465, 141] on span "Включено" at bounding box center [476, 146] width 44 height 11
click at [454, 137] on input "Включено" at bounding box center [452, 139] width 4 height 4
checkbox input "false"
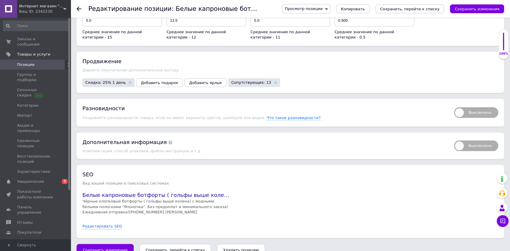
scroll to position [677, 0]
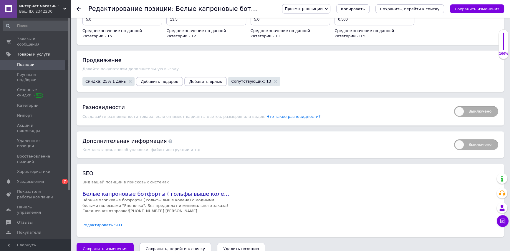
click at [145, 243] on button "Сохранить, перейти к списку" at bounding box center [175, 249] width 72 height 12
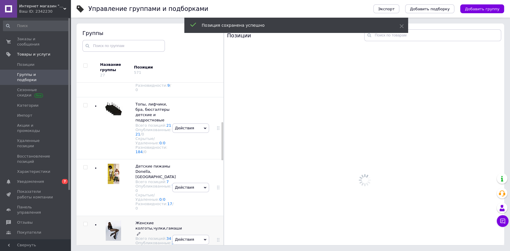
scroll to position [180, 0]
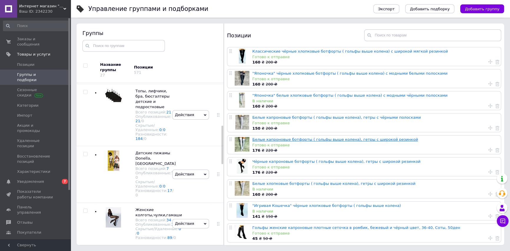
click at [304, 140] on link "Белые капроновые ботфорты ( гольфы выше колена), гетры с широкой резинкой" at bounding box center [334, 139] width 165 height 4
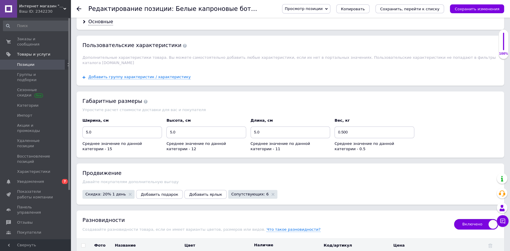
scroll to position [589, 0]
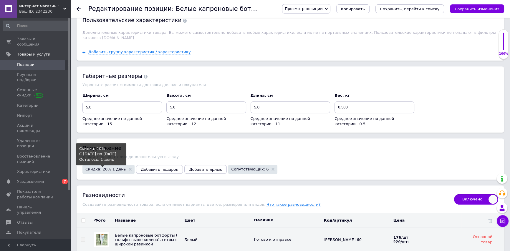
click at [110, 167] on span "Скидка: 20% 1 день" at bounding box center [105, 169] width 40 height 4
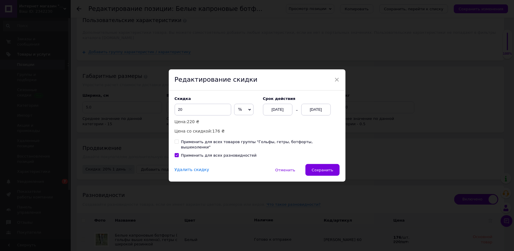
click at [182, 167] on div "Удалить скидку" at bounding box center [192, 170] width 34 height 6
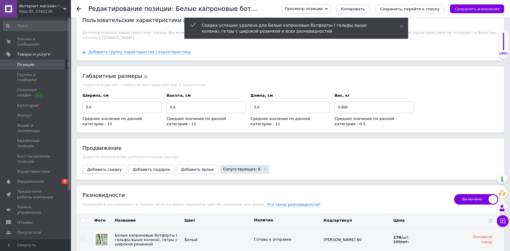
click at [98, 167] on span "Добавить скидку" at bounding box center [104, 169] width 35 height 4
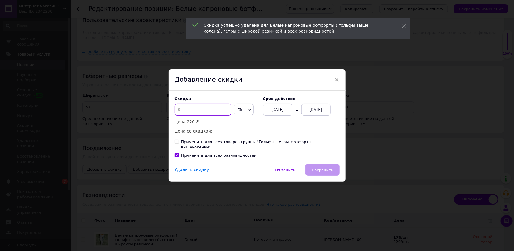
click at [213, 113] on input at bounding box center [203, 110] width 57 height 12
type input "20"
click at [321, 113] on div "[DATE]" at bounding box center [315, 110] width 29 height 12
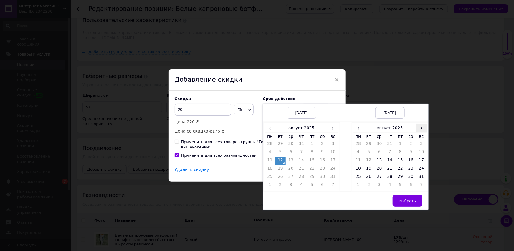
click at [419, 131] on span "›" at bounding box center [421, 128] width 11 height 9
click at [401, 181] on td "26" at bounding box center [400, 178] width 11 height 8
click at [403, 203] on span "Выбрать" at bounding box center [406, 201] width 17 height 4
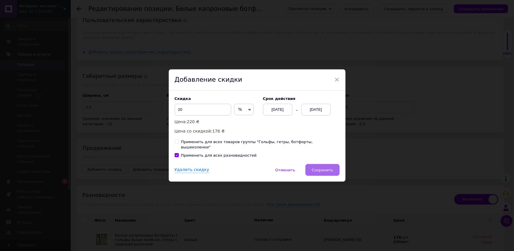
click at [321, 168] on span "Сохранить" at bounding box center [321, 170] width 21 height 4
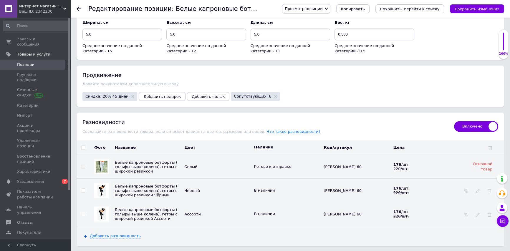
scroll to position [669, 0]
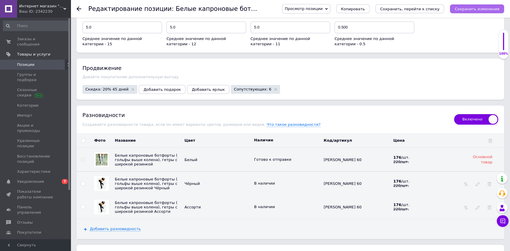
click at [485, 11] on icon "Сохранить изменения" at bounding box center [476, 9] width 45 height 4
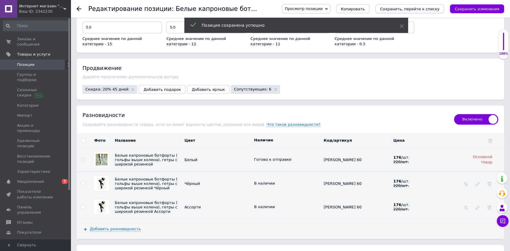
click at [414, 7] on icon "Сохранить, перейти к списку" at bounding box center [409, 9] width 59 height 4
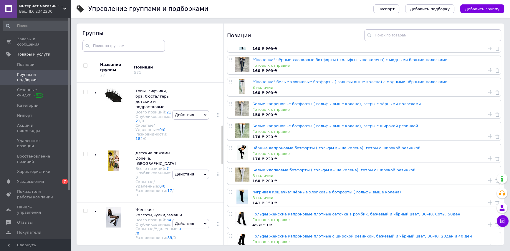
scroll to position [26, 0]
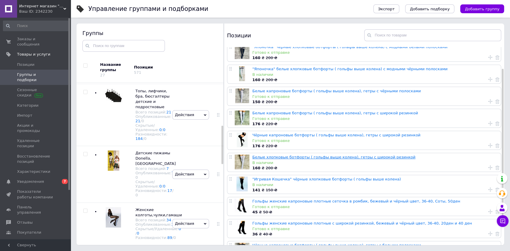
click at [340, 159] on link "Белые хлопковые ботфорты ( гольфы выше колена), гетры с широкой резинкой" at bounding box center [333, 157] width 163 height 4
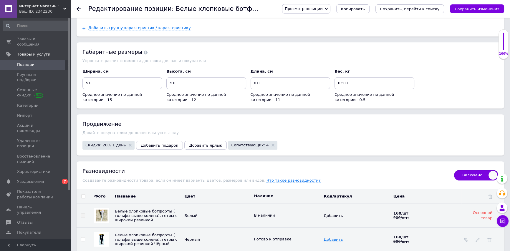
scroll to position [642, 0]
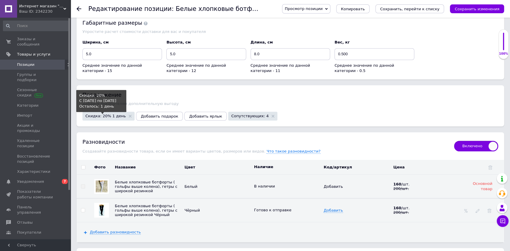
click at [121, 114] on span "Скидка: 20% 1 день" at bounding box center [108, 116] width 46 height 4
click at [129, 115] on use at bounding box center [130, 116] width 3 height 3
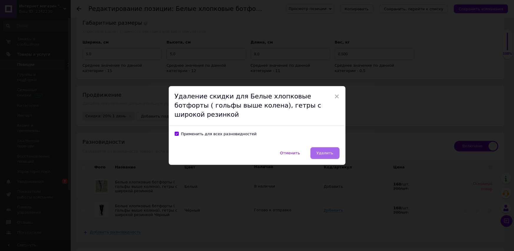
click at [331, 151] on span "Удалить" at bounding box center [324, 153] width 17 height 4
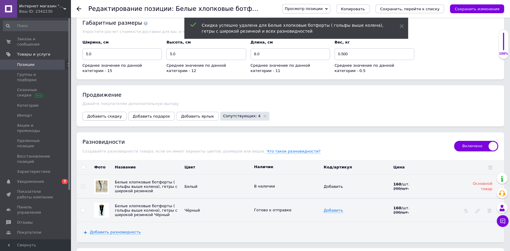
click at [106, 114] on span "Добавить скидку" at bounding box center [104, 116] width 35 height 4
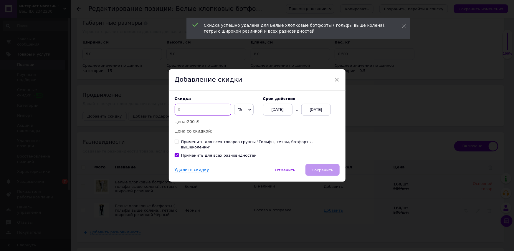
click at [193, 115] on input at bounding box center [203, 110] width 57 height 12
type input "20"
click at [313, 115] on div "[DATE]" at bounding box center [315, 110] width 29 height 12
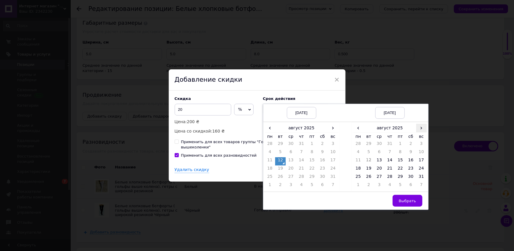
click at [418, 131] on span "›" at bounding box center [421, 128] width 11 height 9
click at [401, 181] on td "26" at bounding box center [400, 178] width 11 height 8
click at [408, 203] on span "Выбрать" at bounding box center [406, 201] width 17 height 4
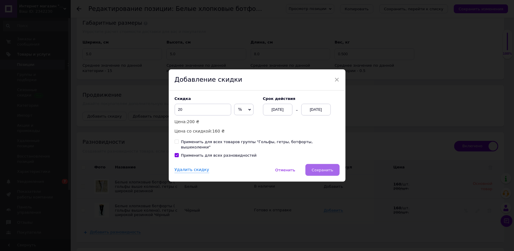
click at [316, 164] on button "Сохранить" at bounding box center [322, 170] width 34 height 12
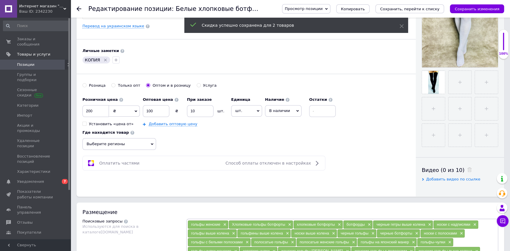
scroll to position [53, 0]
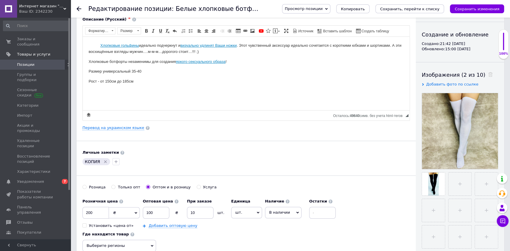
click at [291, 212] on span "В наличии" at bounding box center [283, 212] width 36 height 11
click at [282, 238] on li "Готово к отправке" at bounding box center [283, 244] width 36 height 14
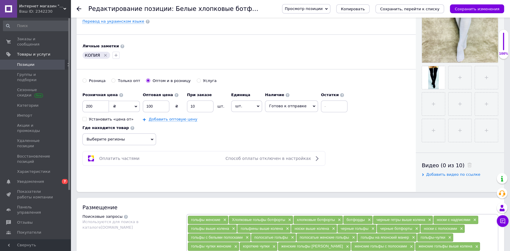
scroll to position [187, 0]
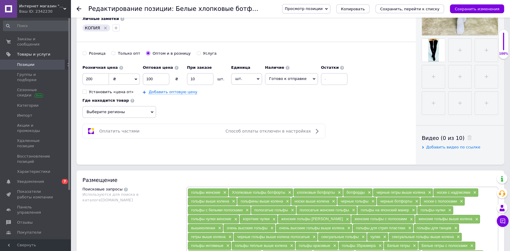
click at [415, 9] on icon "Сохранить, перейти к списку" at bounding box center [409, 9] width 59 height 4
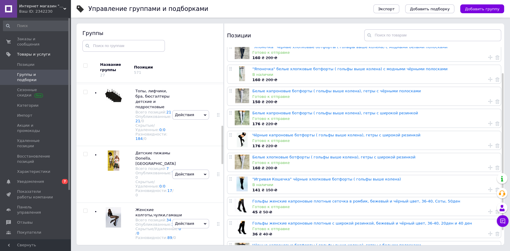
scroll to position [50, 0]
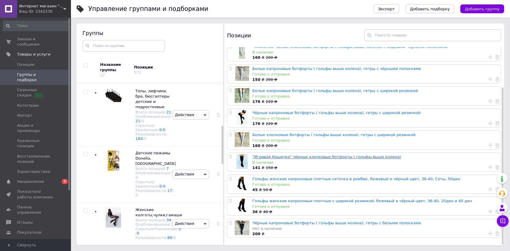
click at [329, 155] on link ""Игривая Кошечка" чёрные хлопковые ботфорты ( гольфы выше колена)" at bounding box center [326, 157] width 149 height 4
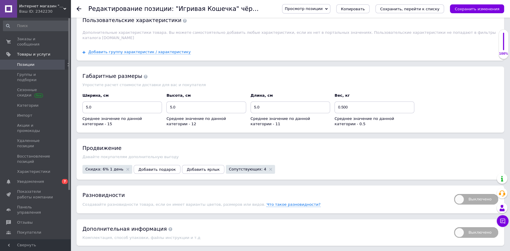
scroll to position [615, 0]
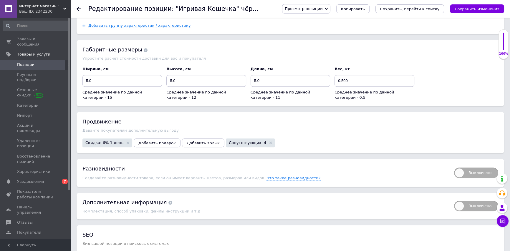
click at [78, 9] on icon at bounding box center [79, 8] width 5 height 5
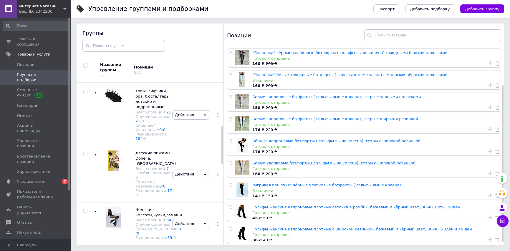
scroll to position [50, 0]
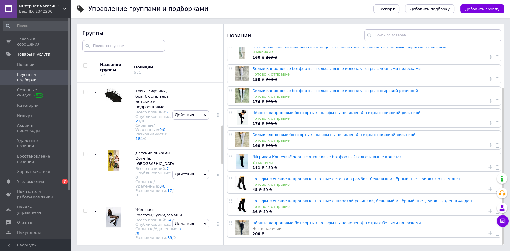
click at [330, 200] on link "Гольфы женские капроновые плотные с широкой резинкой, бежевый и чёрный цвет, 36…" at bounding box center [362, 201] width 220 height 4
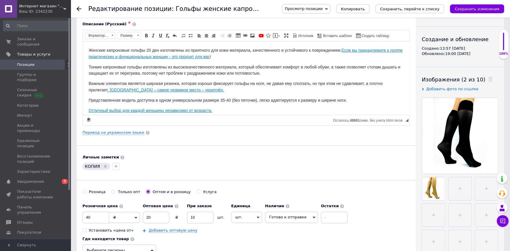
scroll to position [134, 0]
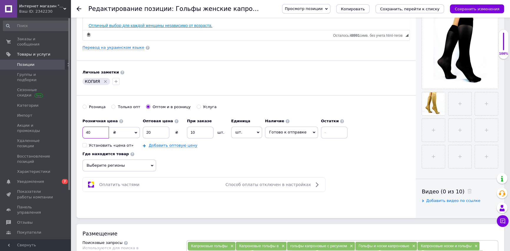
click at [85, 132] on input "40" at bounding box center [95, 133] width 26 height 12
type input "50"
drag, startPoint x: 148, startPoint y: 132, endPoint x: 156, endPoint y: 132, distance: 7.7
click at [156, 132] on input "20" at bounding box center [156, 133] width 26 height 12
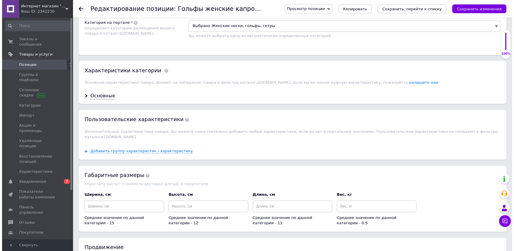
scroll to position [642, 0]
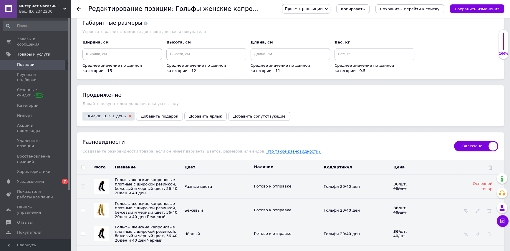
type input "25"
click at [129, 115] on icon at bounding box center [130, 116] width 3 height 3
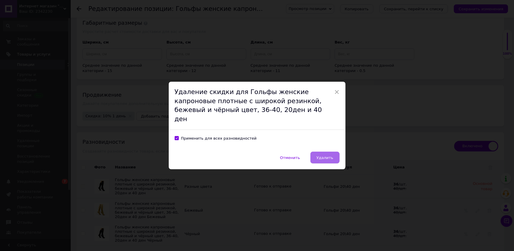
click at [332, 154] on button "Удалить" at bounding box center [324, 158] width 29 height 12
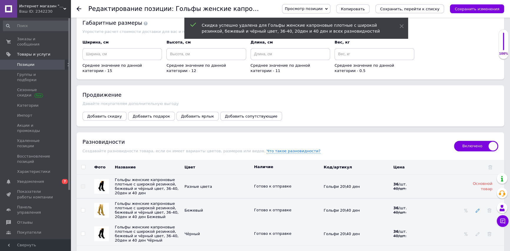
click at [478, 209] on icon at bounding box center [477, 211] width 4 height 4
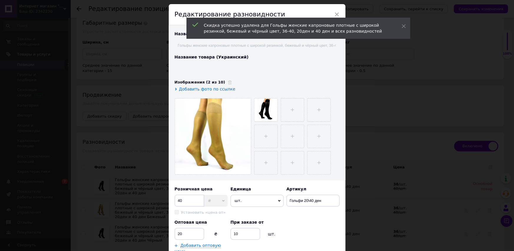
type input "Гольфи жіночі капронові щільні із широкою гумкою, бежевий і чорний колір, 36-40…"
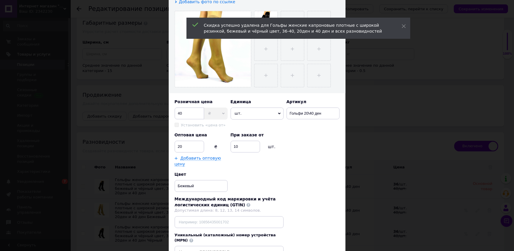
scroll to position [107, 0]
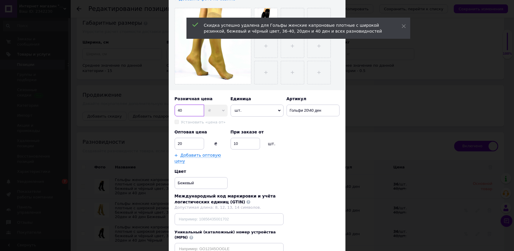
click at [176, 109] on input "40" at bounding box center [189, 111] width 29 height 12
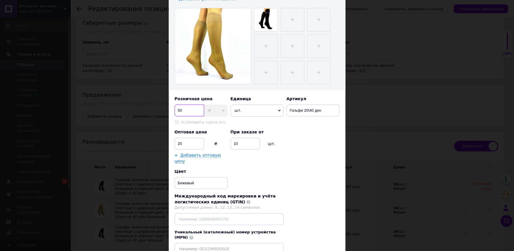
type input "50"
drag, startPoint x: 179, startPoint y: 143, endPoint x: 185, endPoint y: 144, distance: 6.6
click at [184, 145] on input "20" at bounding box center [189, 144] width 29 height 12
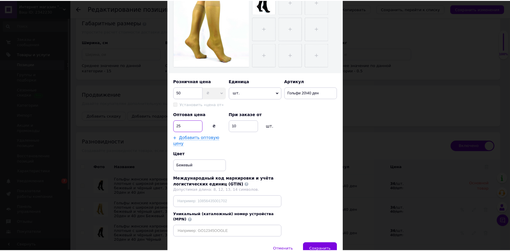
scroll to position [143, 0]
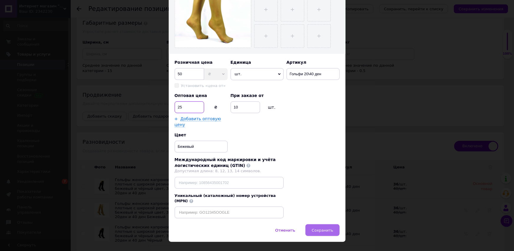
type input "25"
click at [320, 228] on span "Сохранить" at bounding box center [321, 230] width 21 height 4
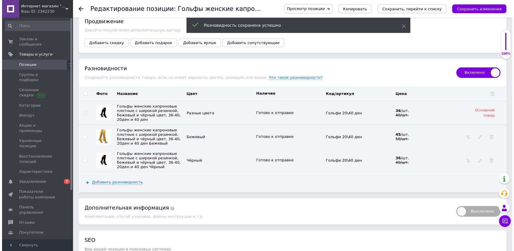
scroll to position [722, 0]
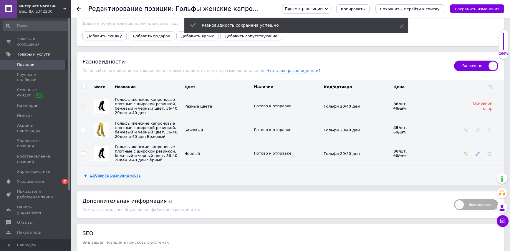
click at [475, 152] on icon at bounding box center [477, 154] width 4 height 4
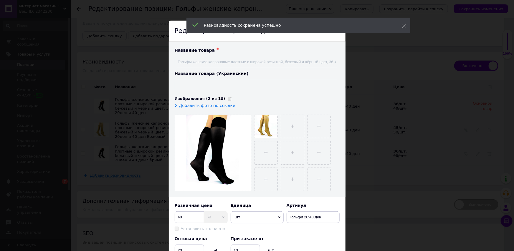
type input "Гольфи жіночі капронові щільні із широкою гумкою, бежевий і чорний колір, 36-40…"
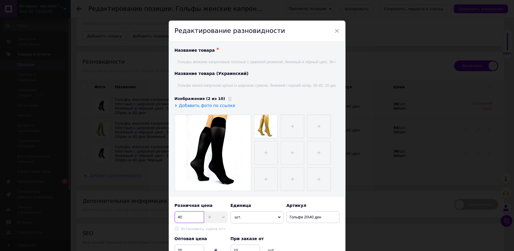
click at [176, 218] on input "40" at bounding box center [189, 218] width 29 height 12
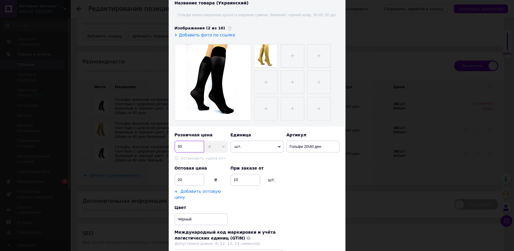
scroll to position [80, 0]
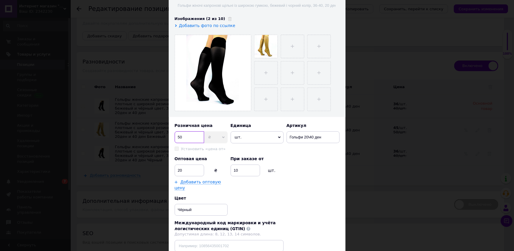
type input "50"
drag, startPoint x: 178, startPoint y: 169, endPoint x: 187, endPoint y: 174, distance: 10.4
click at [187, 174] on input "20" at bounding box center [189, 171] width 29 height 12
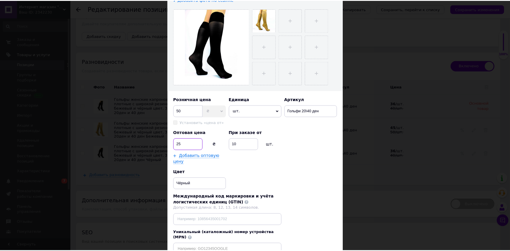
scroll to position [143, 0]
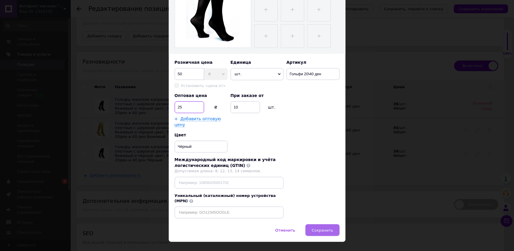
type input "25"
click at [325, 228] on span "Сохранить" at bounding box center [321, 230] width 21 height 4
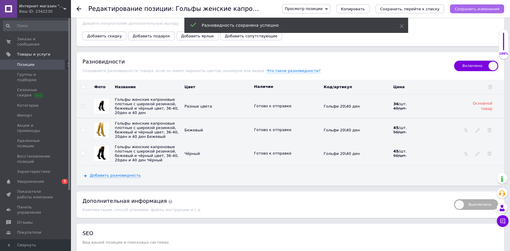
click at [463, 8] on icon "Сохранить изменения" at bounding box center [476, 9] width 45 height 4
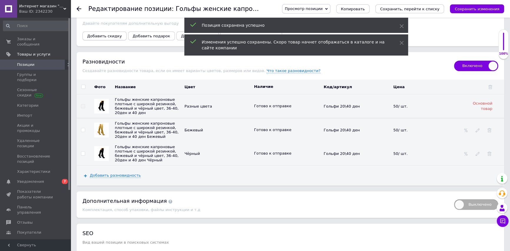
click at [105, 34] on span "Добавить скидку" at bounding box center [104, 36] width 35 height 4
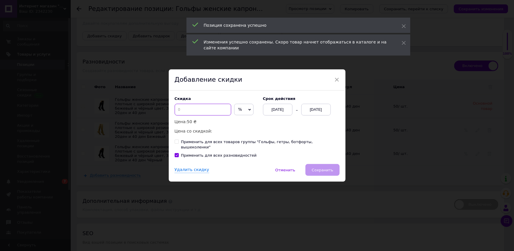
click at [200, 115] on input at bounding box center [203, 110] width 57 height 12
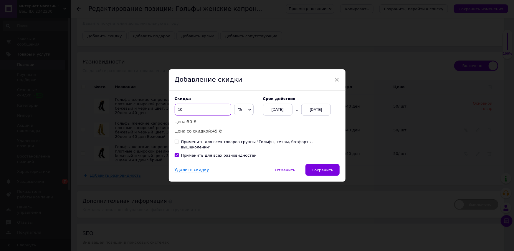
type input "10"
click at [319, 116] on div "[DATE]" at bounding box center [315, 110] width 29 height 12
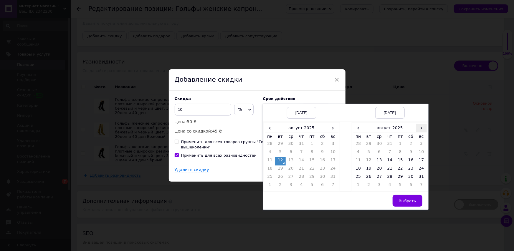
click at [423, 131] on span "›" at bounding box center [421, 128] width 11 height 9
click at [396, 180] on td "26" at bounding box center [400, 178] width 11 height 8
click at [410, 201] on span "Выбрать" at bounding box center [406, 201] width 17 height 4
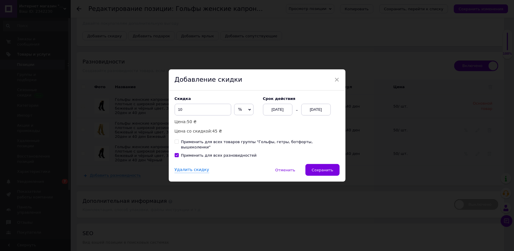
click at [326, 164] on button "Сохранить" at bounding box center [322, 170] width 34 height 12
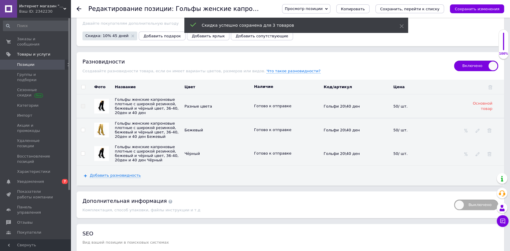
click at [482, 7] on icon "Сохранить изменения" at bounding box center [476, 9] width 45 height 4
click at [416, 8] on icon "Сохранить, перейти к списку" at bounding box center [409, 9] width 59 height 4
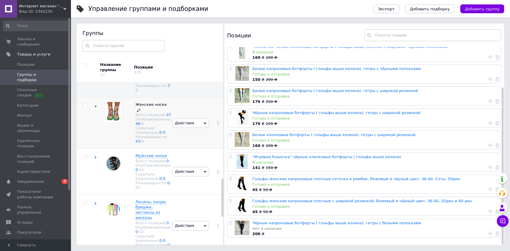
scroll to position [421, 0]
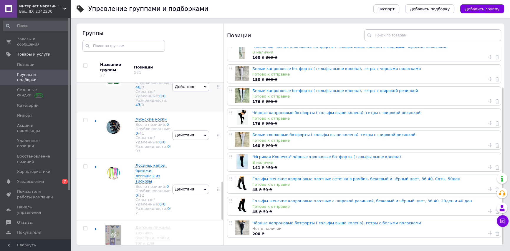
click at [149, 70] on span "Женские носки" at bounding box center [150, 68] width 31 height 4
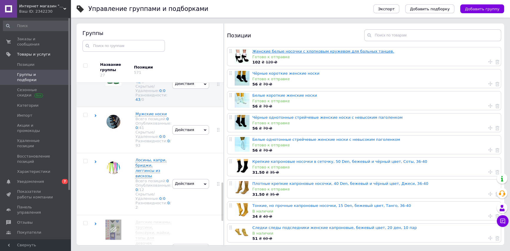
click at [262, 51] on link "Женские белые носочки с хлопковым кружевом для бальных танцев." at bounding box center [323, 51] width 142 height 4
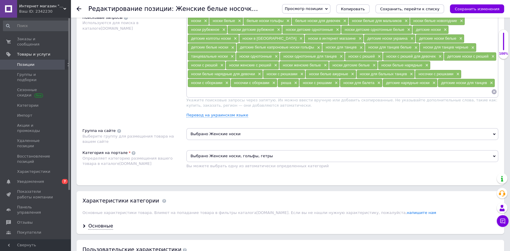
scroll to position [294, 0]
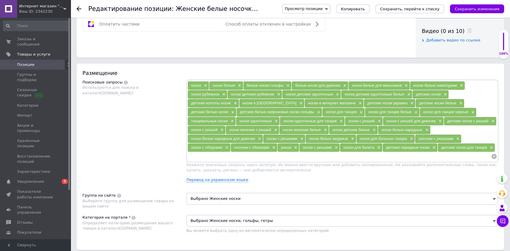
click at [79, 9] on use at bounding box center [79, 8] width 5 height 5
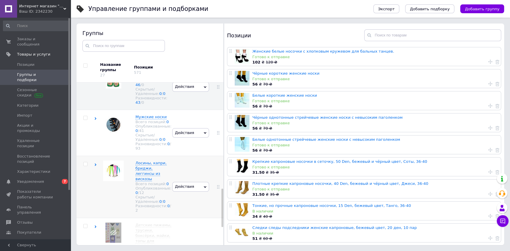
scroll to position [414, 0]
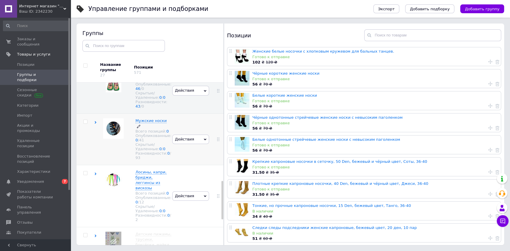
click at [154, 123] on span "Мужские носки" at bounding box center [150, 121] width 31 height 4
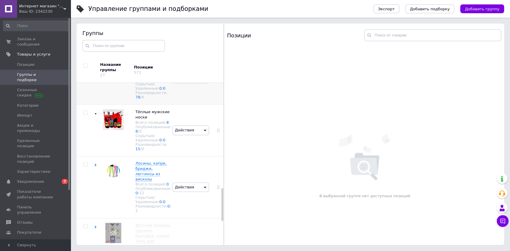
scroll to position [521, 0]
click at [146, 68] on span "Носки мужские весна-осень" at bounding box center [150, 63] width 31 height 10
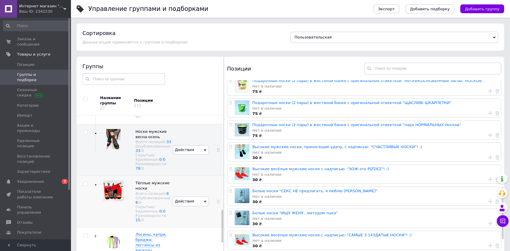
scroll to position [531, 0]
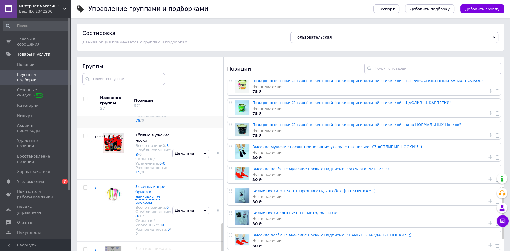
click at [204, 104] on icon at bounding box center [205, 102] width 3 height 3
click at [198, 158] on li "Добавить товар" at bounding box center [190, 152] width 36 height 14
